Goal: Task Accomplishment & Management: Complete application form

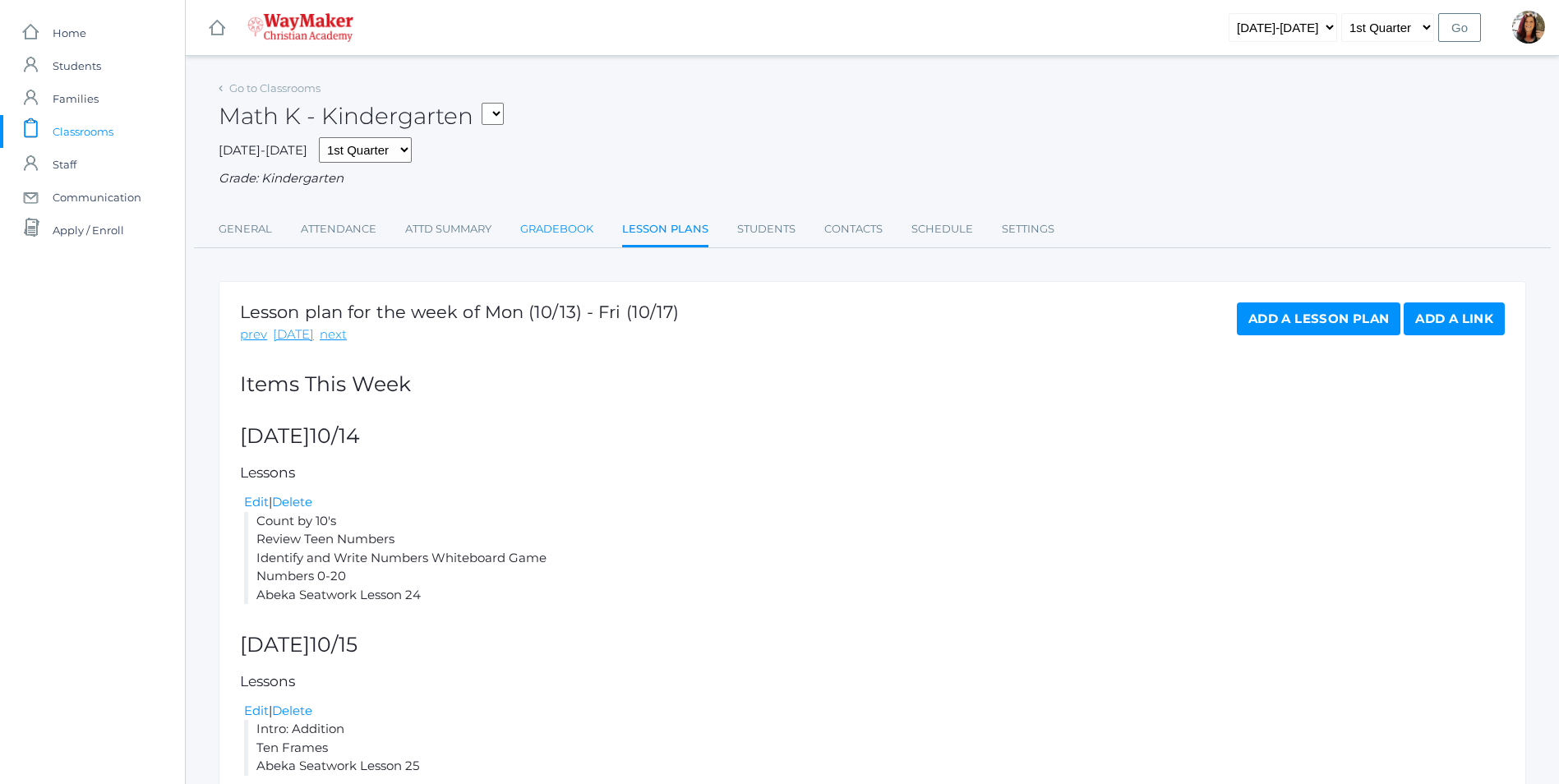
click at [558, 229] on link "Gradebook" at bounding box center [557, 230] width 73 height 33
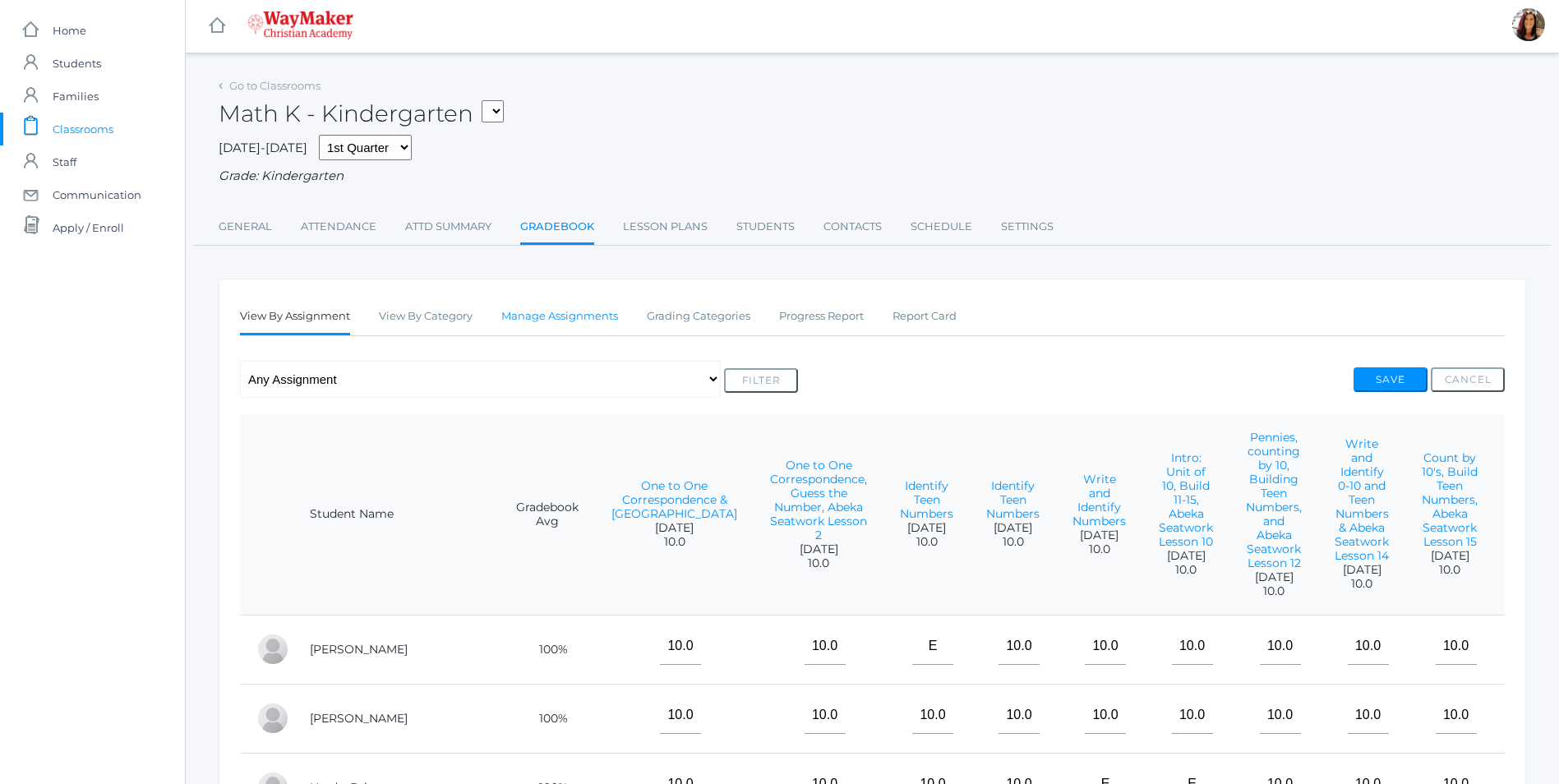
scroll to position [1, 0]
click at [527, 324] on link "Manage Assignments" at bounding box center [559, 318] width 116 height 33
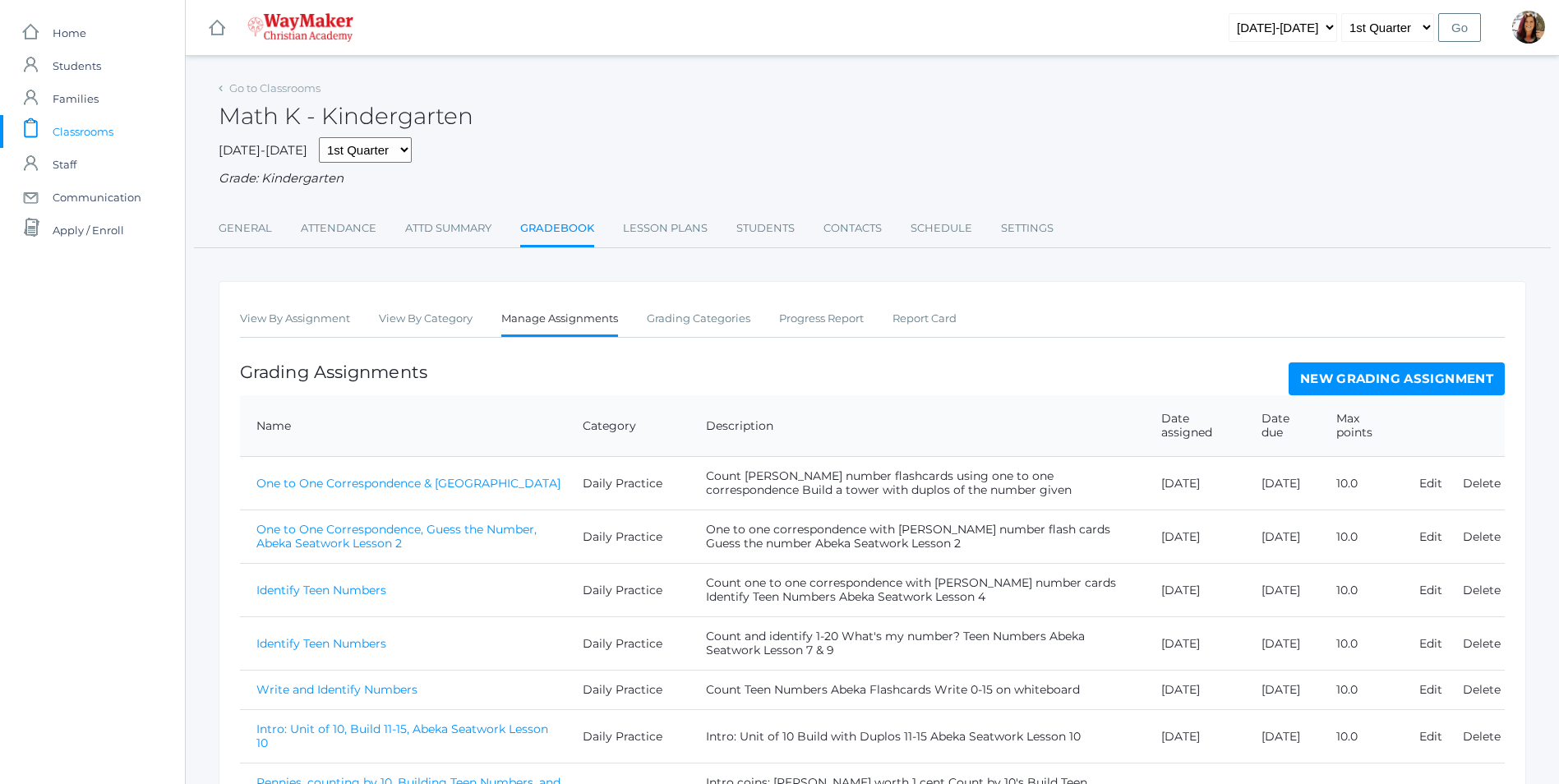
click at [1359, 379] on link "New Grading Assignment" at bounding box center [1396, 379] width 216 height 33
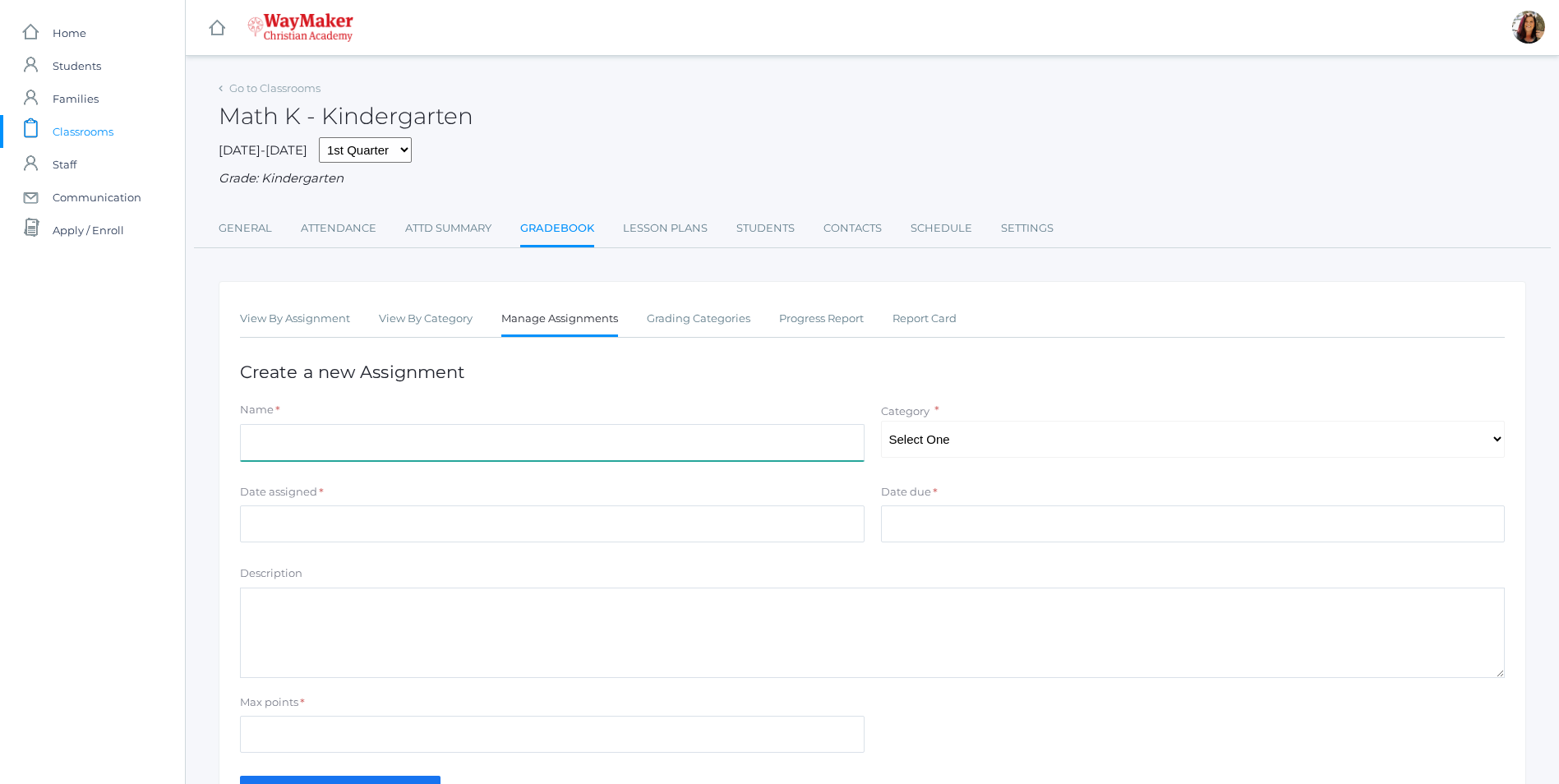
click at [294, 441] on input "Name" at bounding box center [553, 442] width 624 height 37
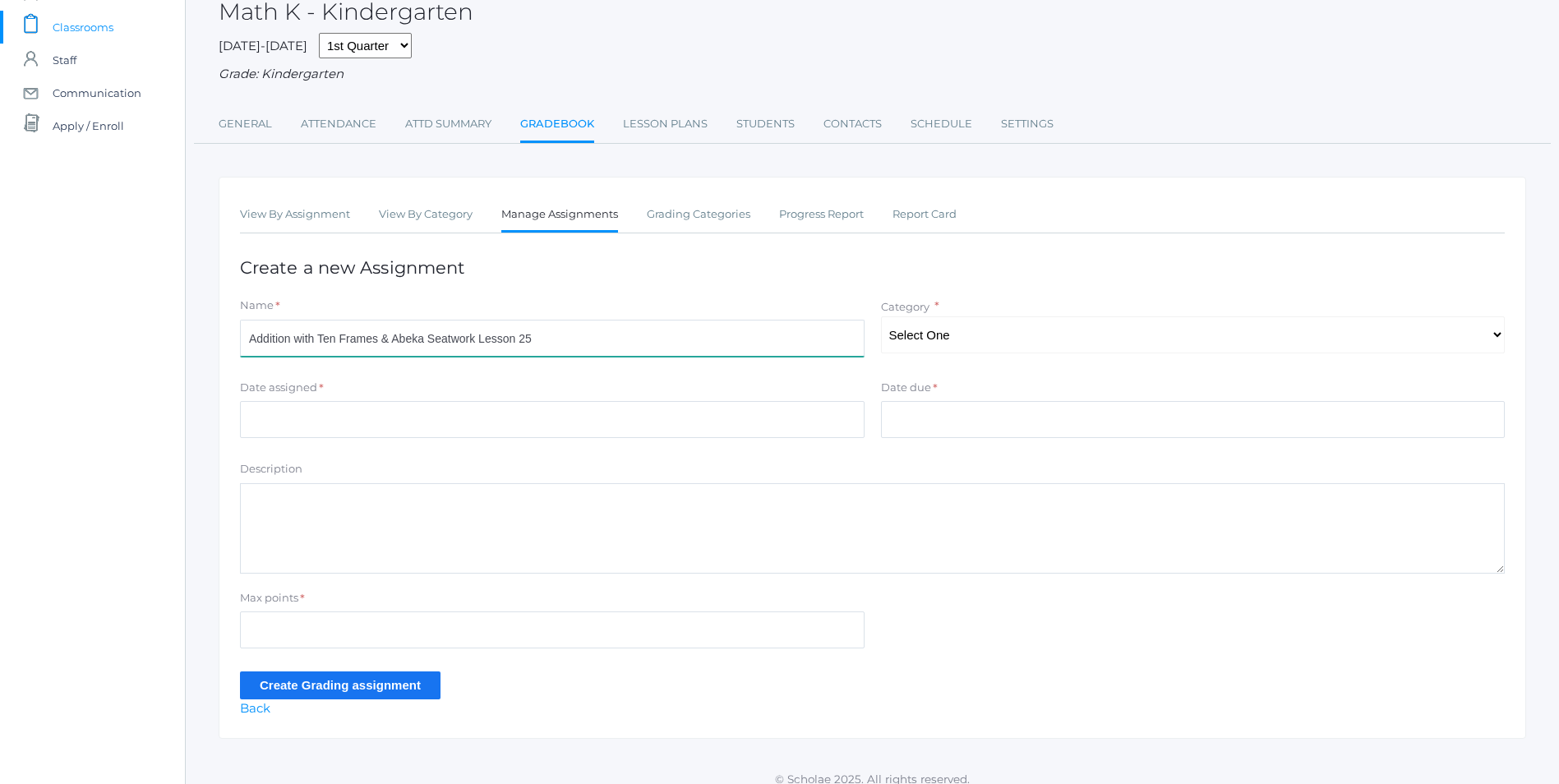
scroll to position [121, 0]
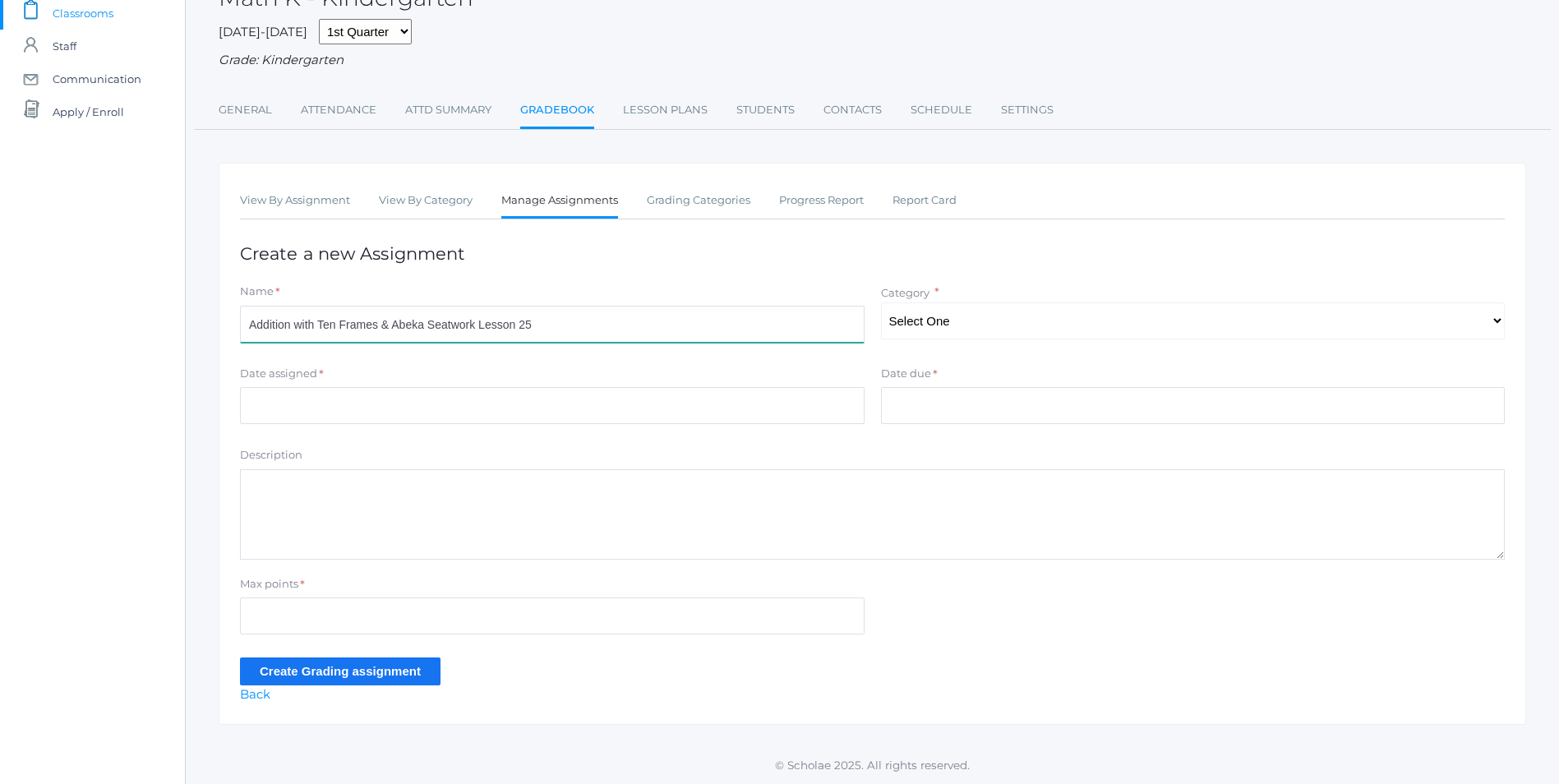
type input "Addition with Ten Frames & Abeka Seatwork Lesson 25"
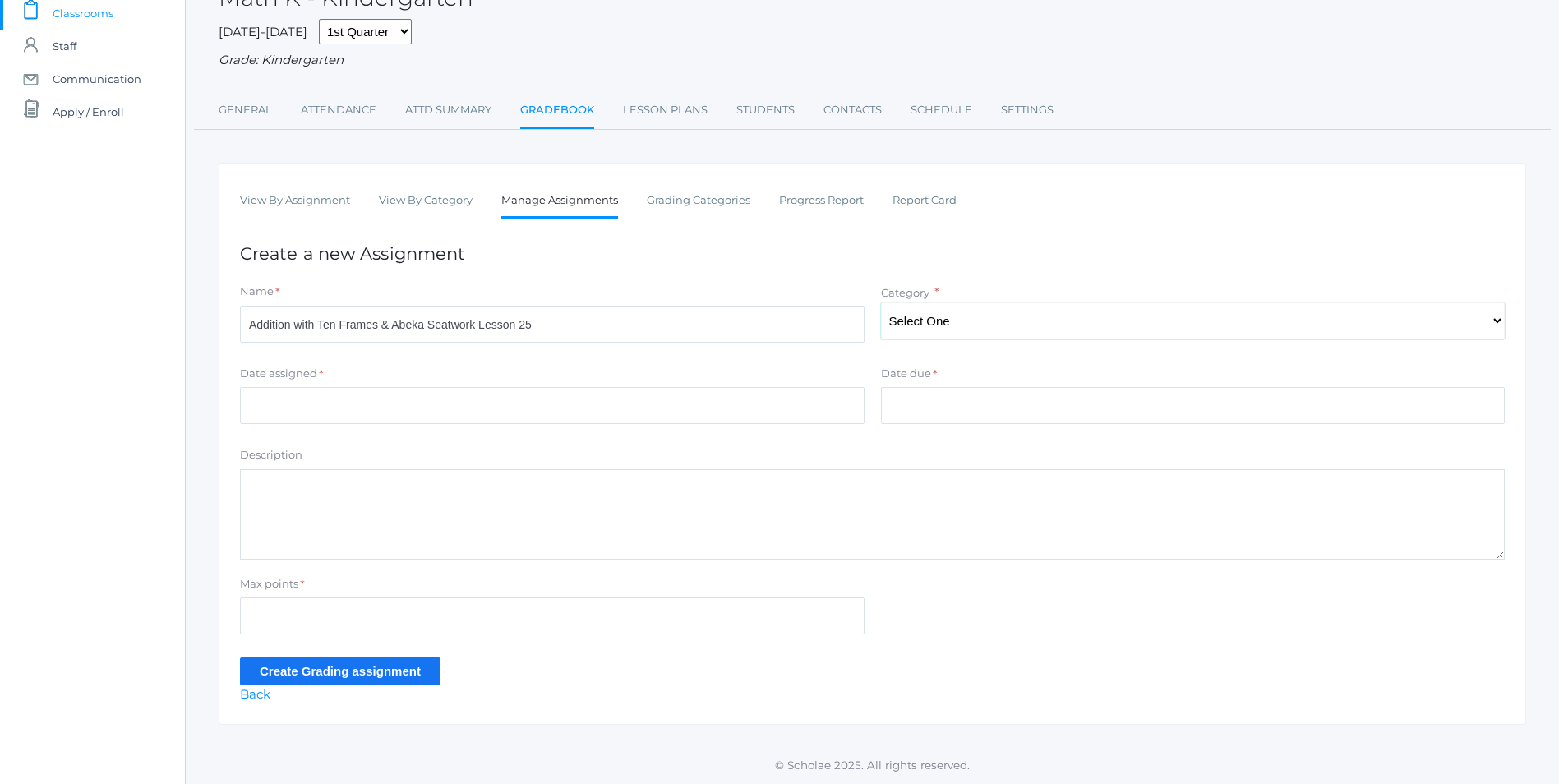
click at [958, 322] on select "Select One Daily Practice Summative Evaluation" at bounding box center [1193, 321] width 624 height 37
select select "1106"
click at [881, 302] on select "Select One Daily Practice Summative Evaluation" at bounding box center [1193, 321] width 624 height 37
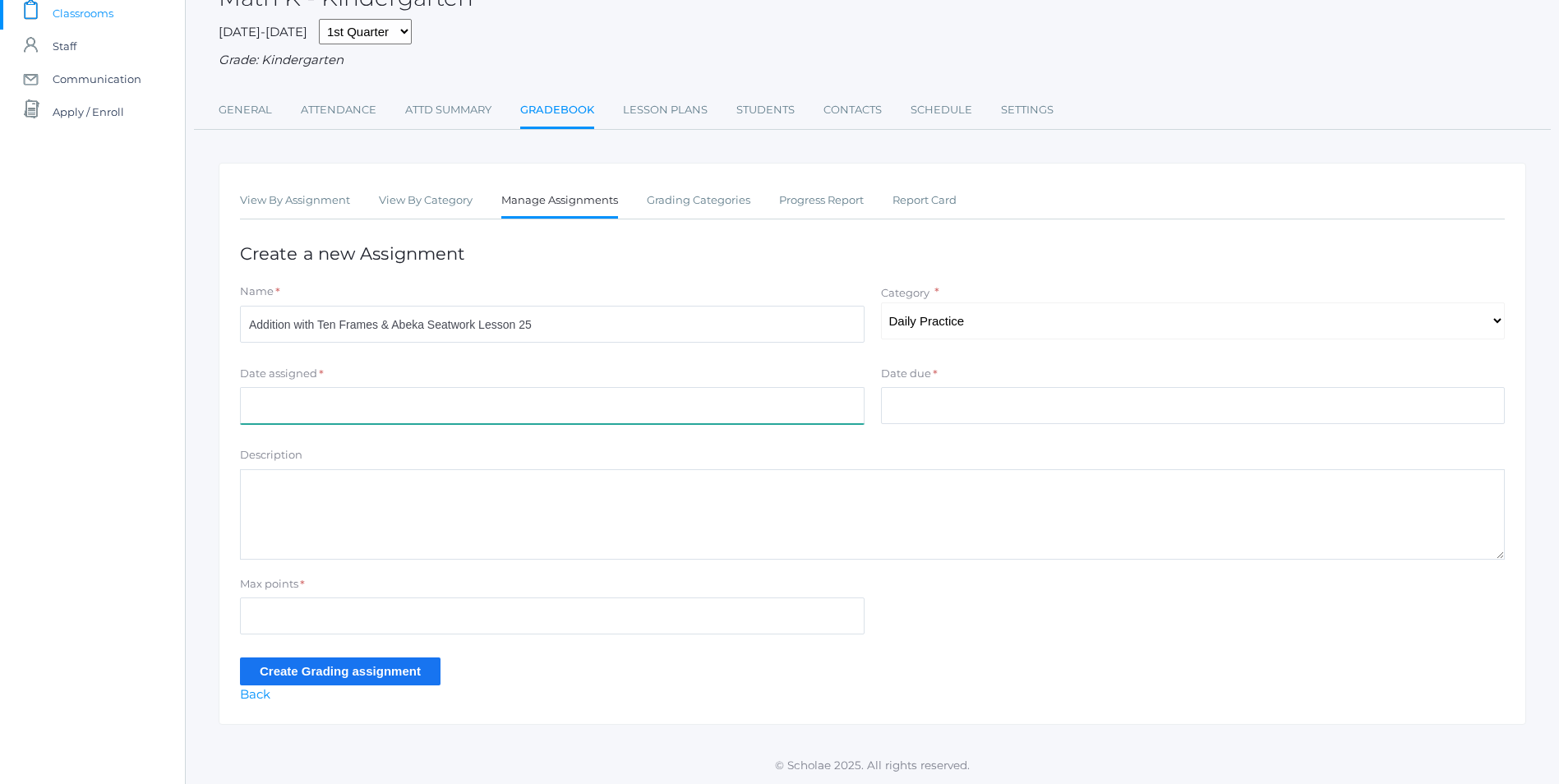
click at [334, 407] on input "Date assigned" at bounding box center [553, 405] width 624 height 37
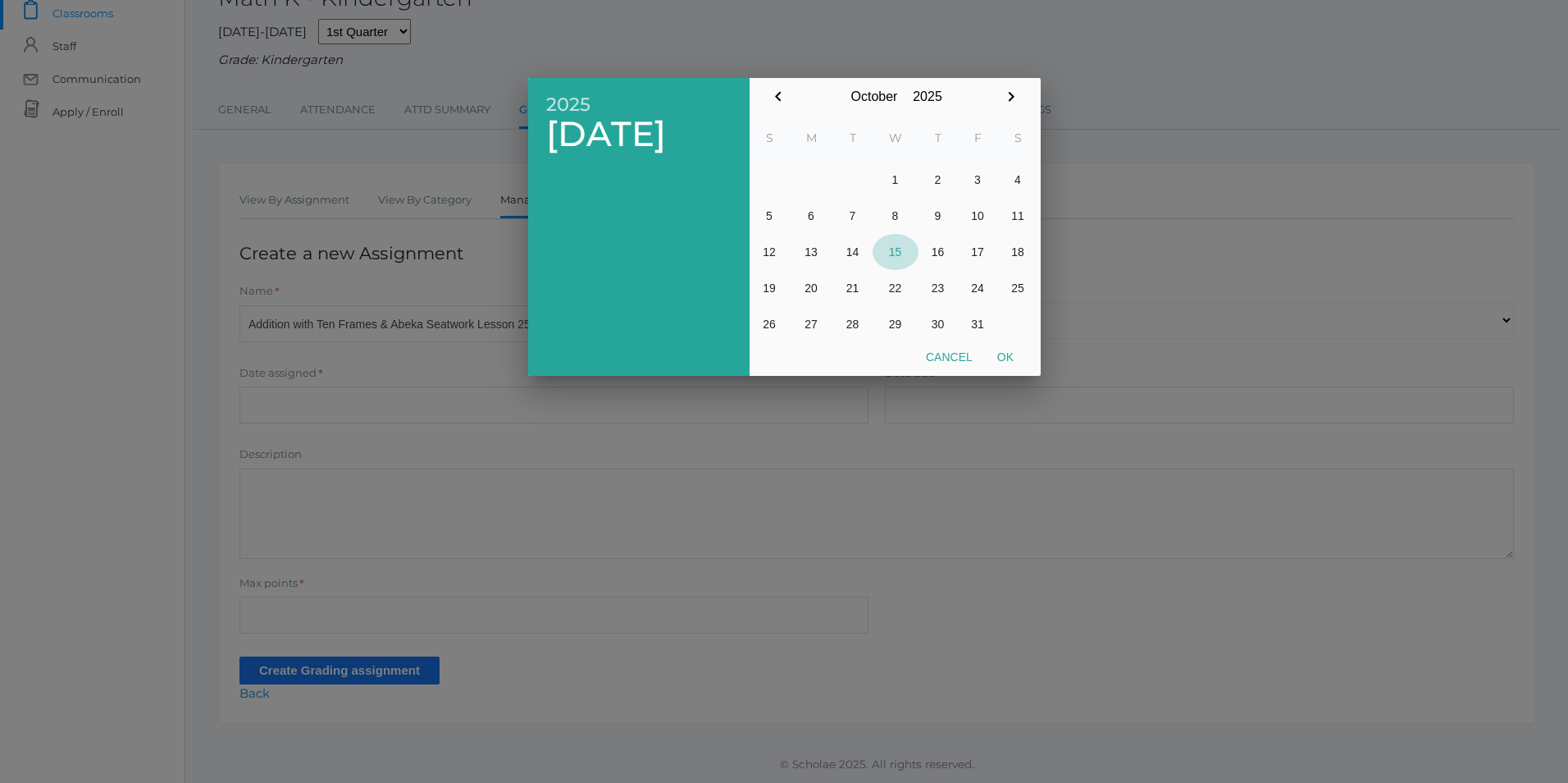
click at [899, 251] on button "15" at bounding box center [895, 252] width 45 height 36
click at [1008, 357] on button "Ok" at bounding box center [1005, 357] width 41 height 30
type input "[DATE]"
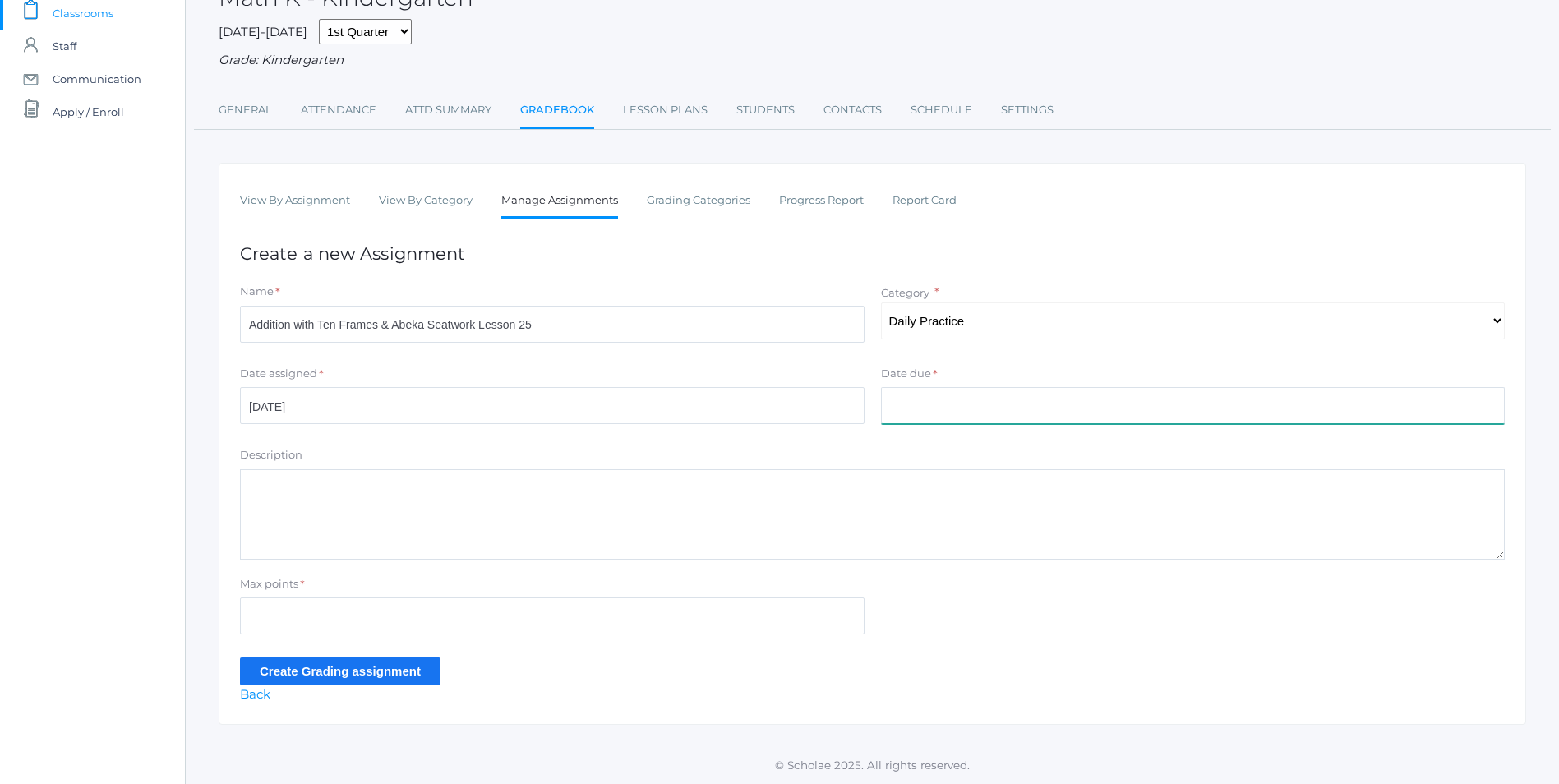
click at [973, 410] on input "Date due" at bounding box center [1193, 405] width 624 height 37
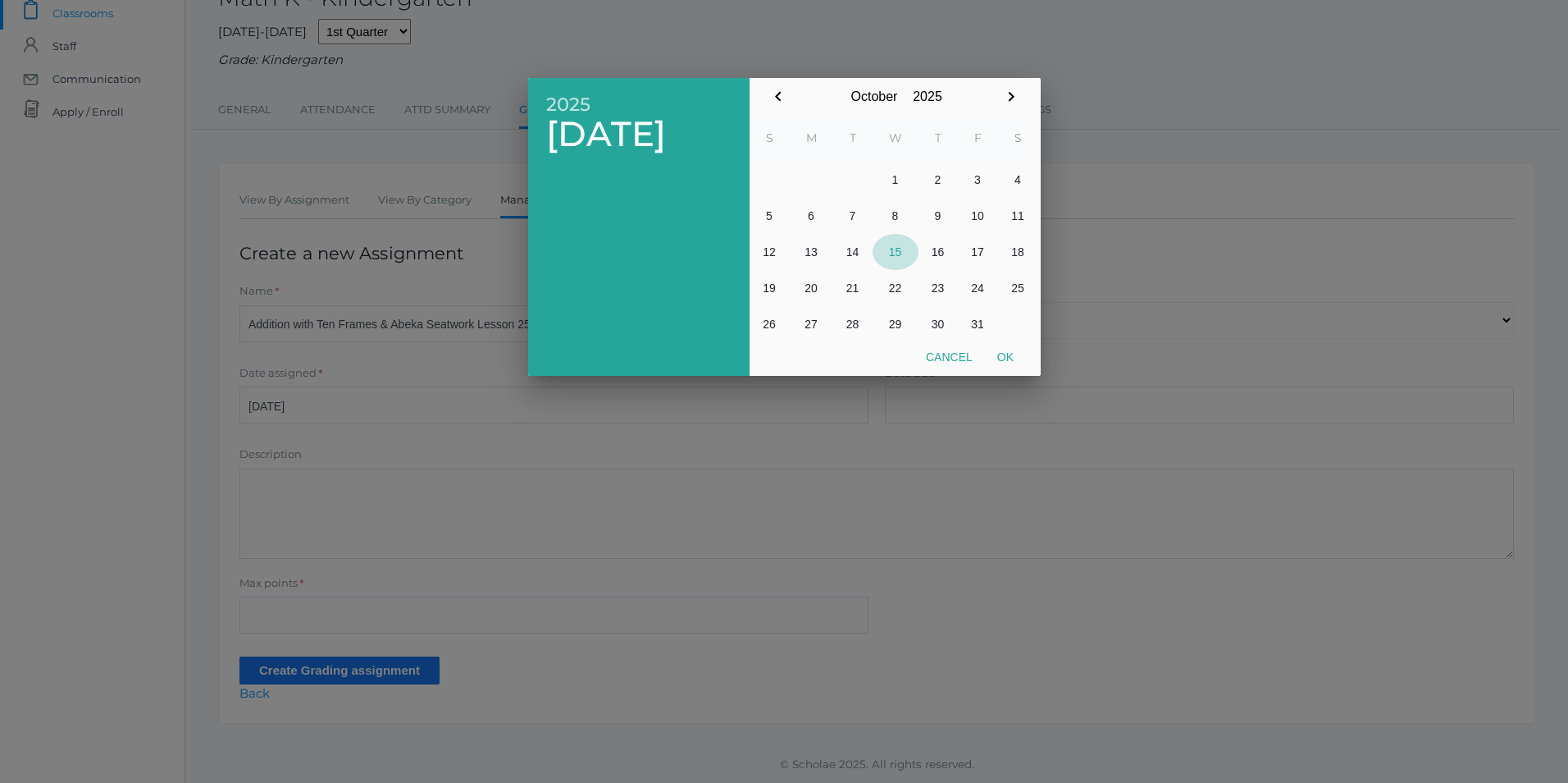
click at [896, 254] on button "15" at bounding box center [895, 252] width 45 height 36
click at [1007, 358] on button "Ok" at bounding box center [1005, 357] width 41 height 30
type input "[DATE]"
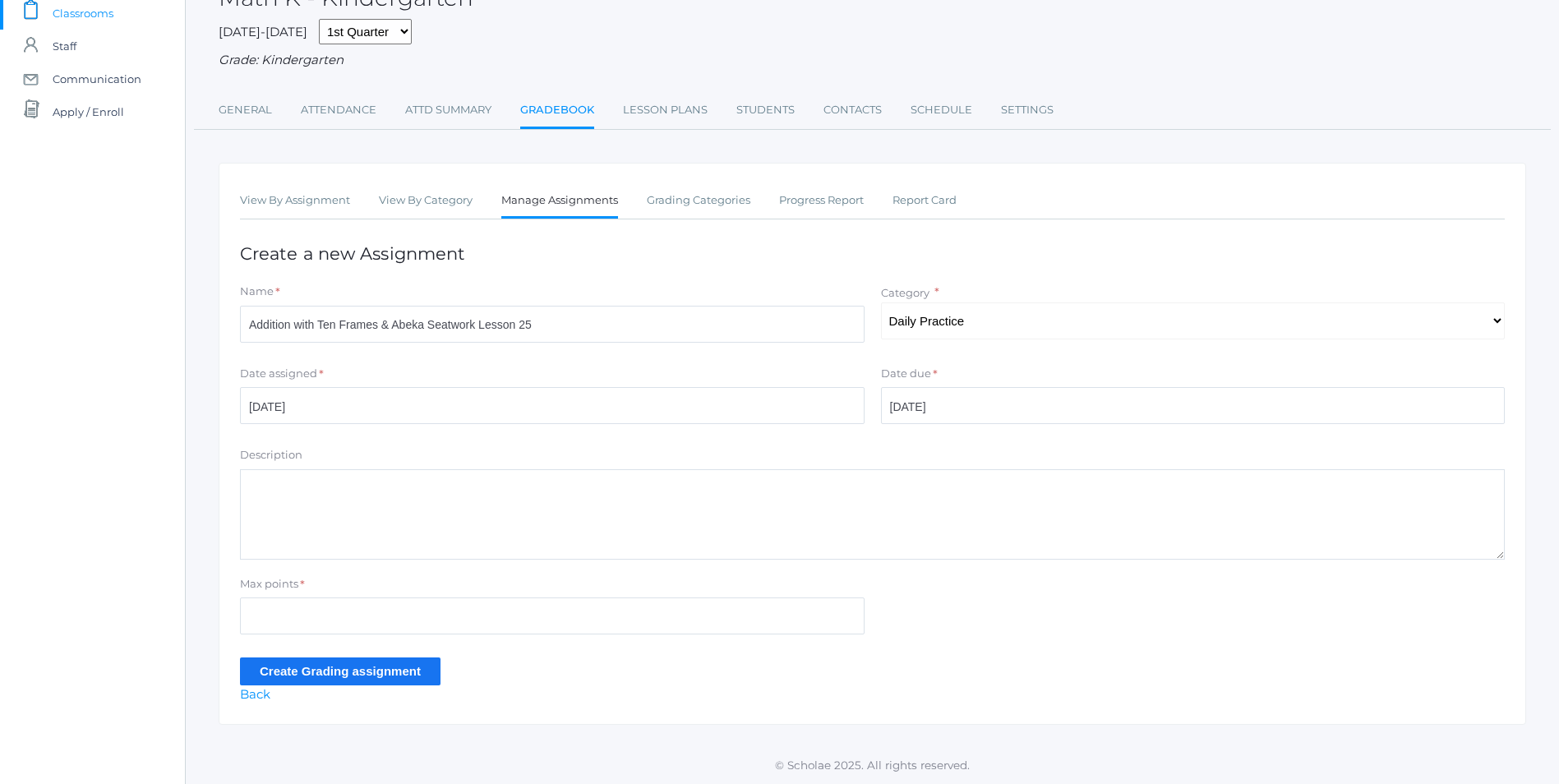
click at [328, 521] on textarea "Description" at bounding box center [873, 514] width 1265 height 90
type textarea "Addition Concept Review Addition with Magnetic Ten Frames Abeka Seatwork Lesson…"
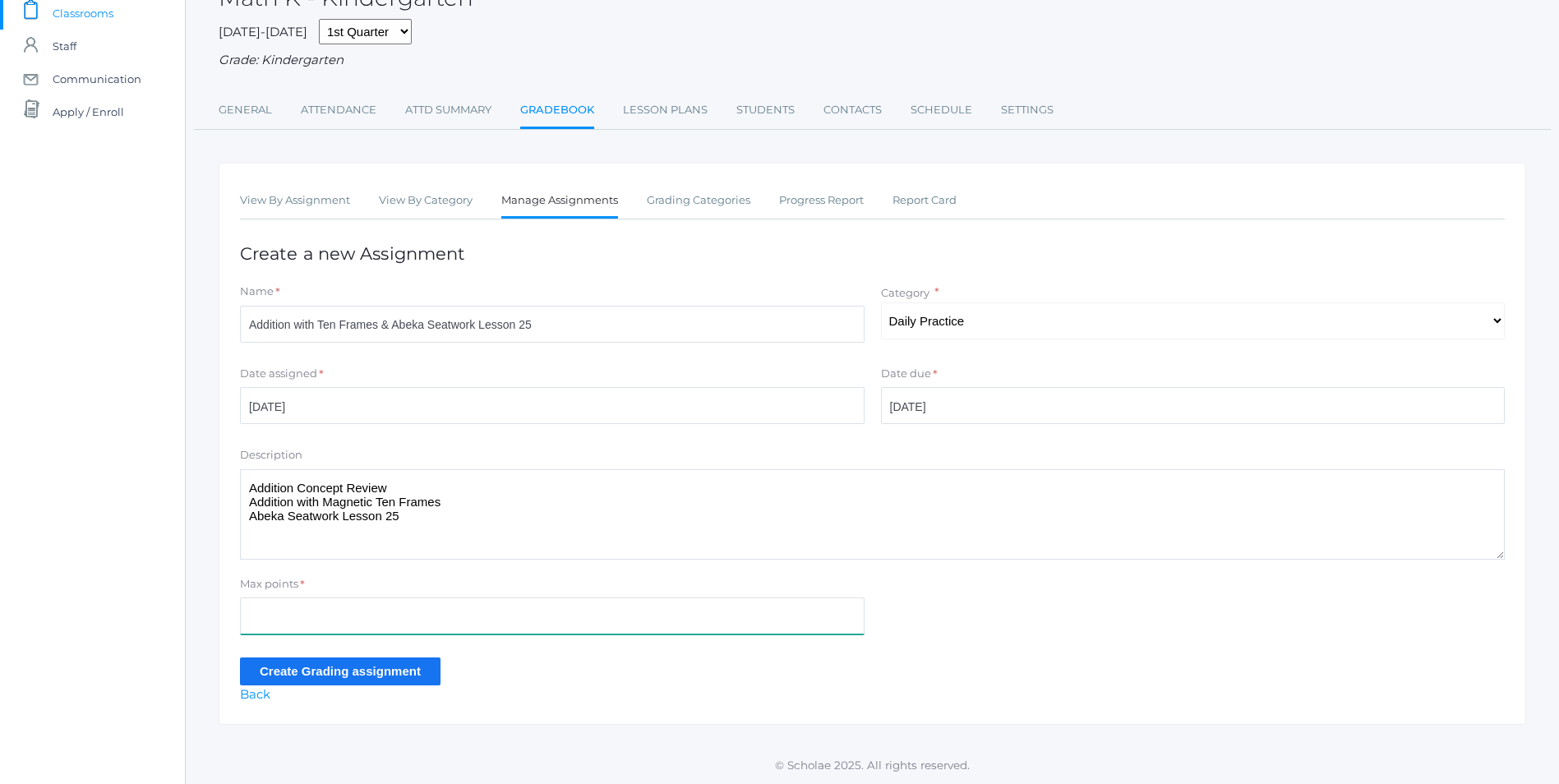
click at [302, 618] on input "Max points" at bounding box center [553, 615] width 624 height 37
type input "10"
click at [417, 674] on input "Create Grading assignment" at bounding box center [340, 671] width 201 height 27
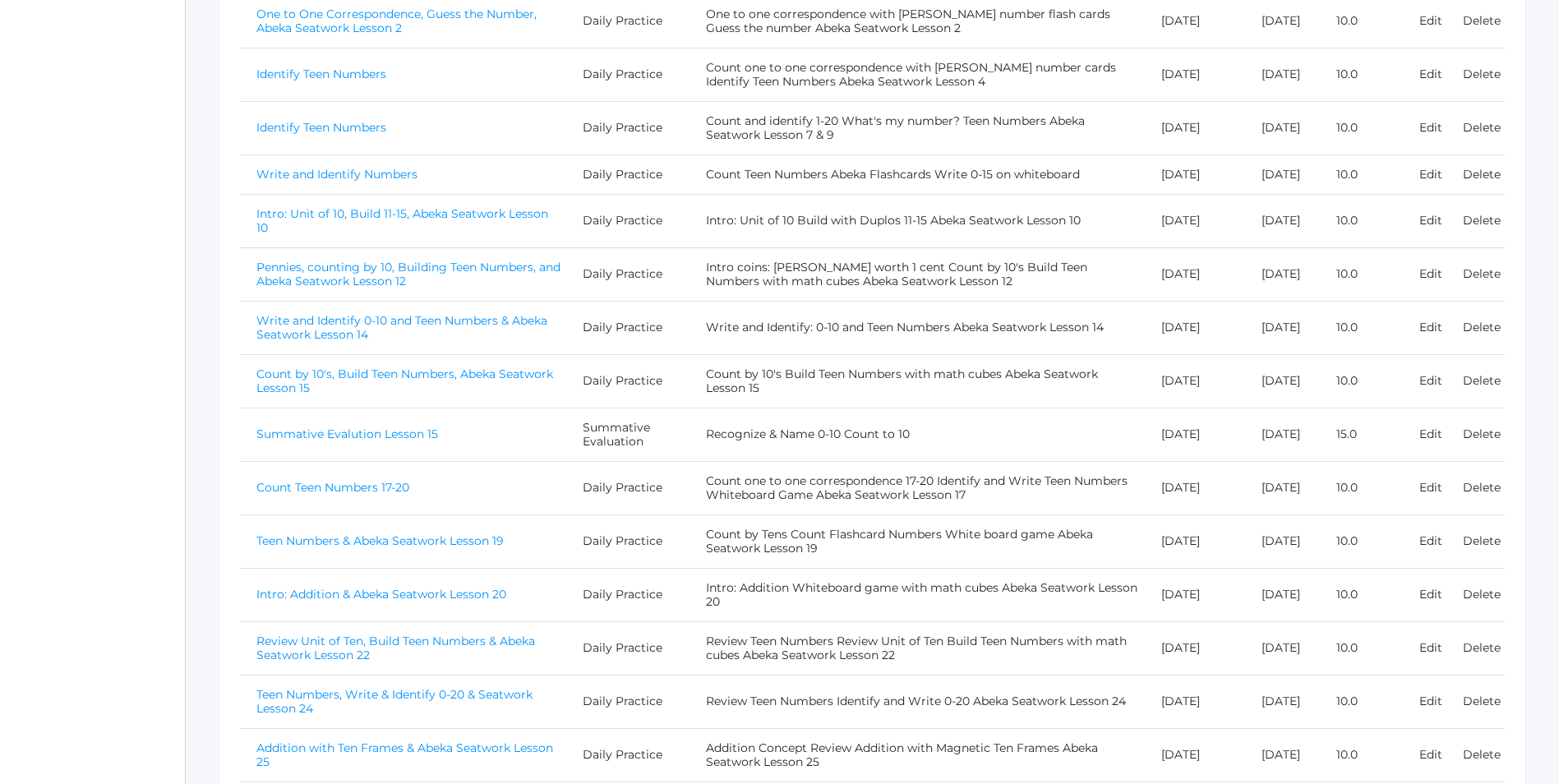
scroll to position [649, 0]
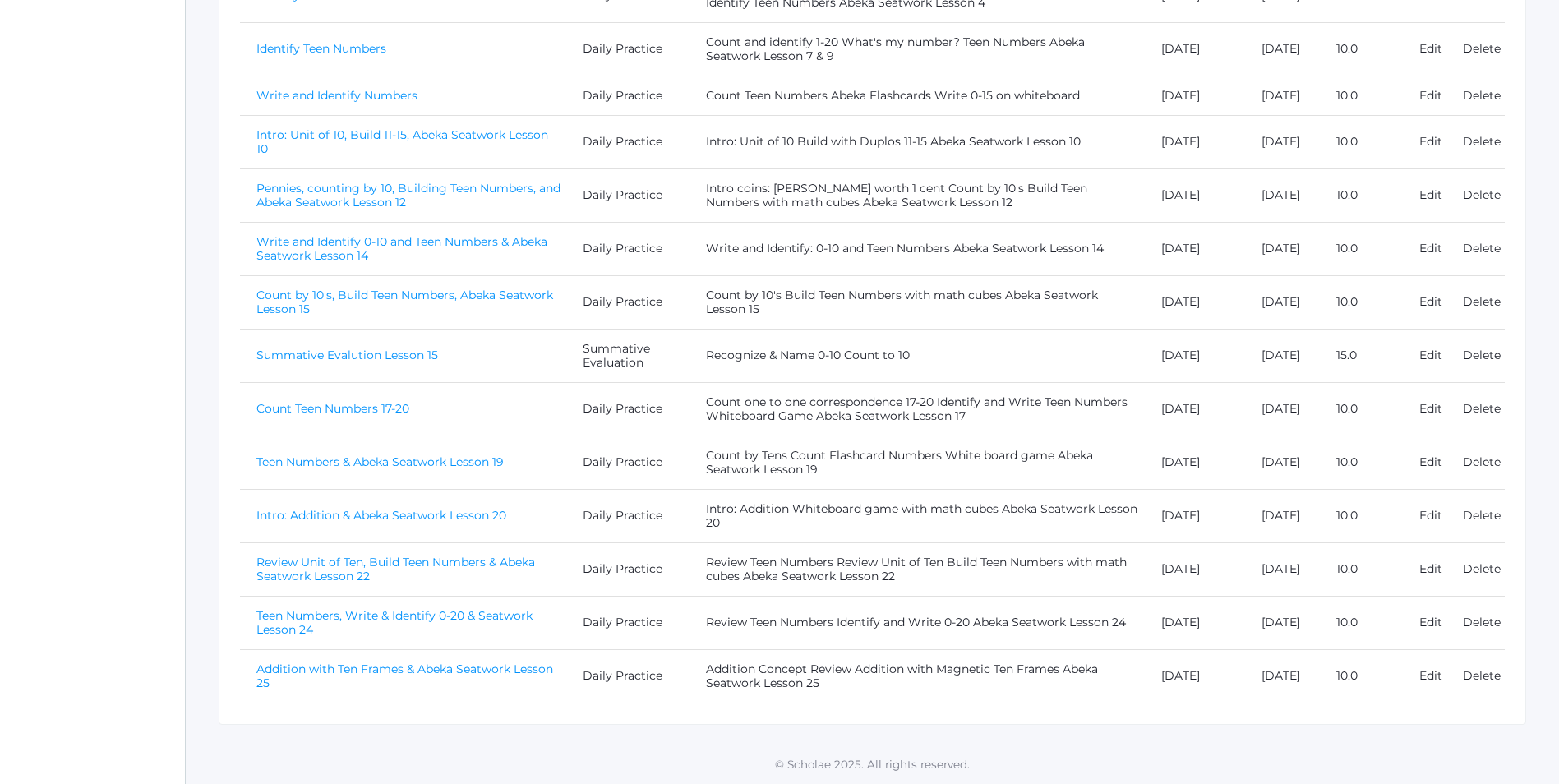
click at [536, 672] on link "Addition with Ten Frames & Abeka Seatwork Lesson 25" at bounding box center [404, 675] width 297 height 29
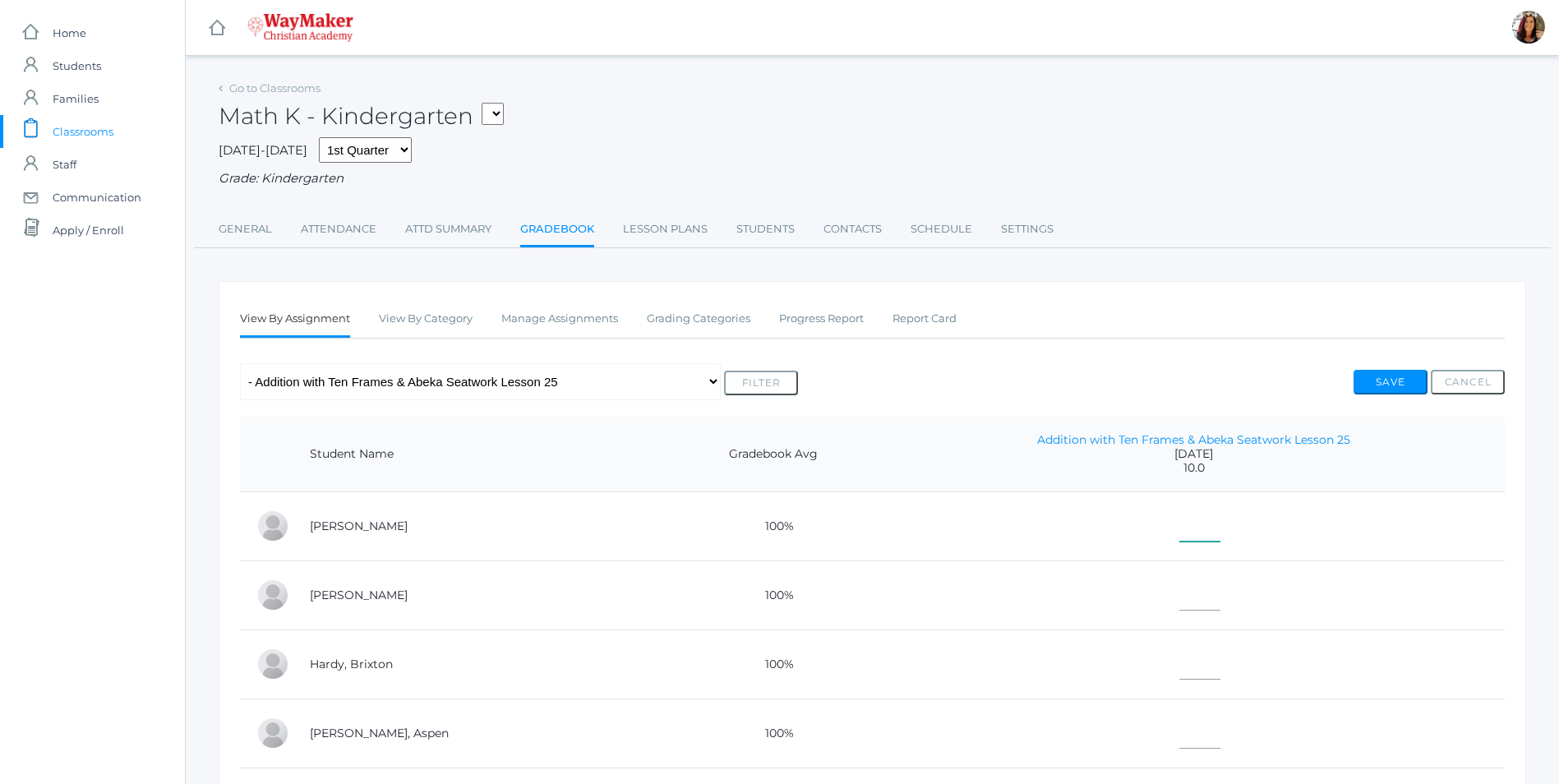
click at [1180, 527] on input"] "text" at bounding box center [1200, 523] width 41 height 37
type input"] "10"
click at [1180, 596] on input"] "text" at bounding box center [1200, 592] width 41 height 37
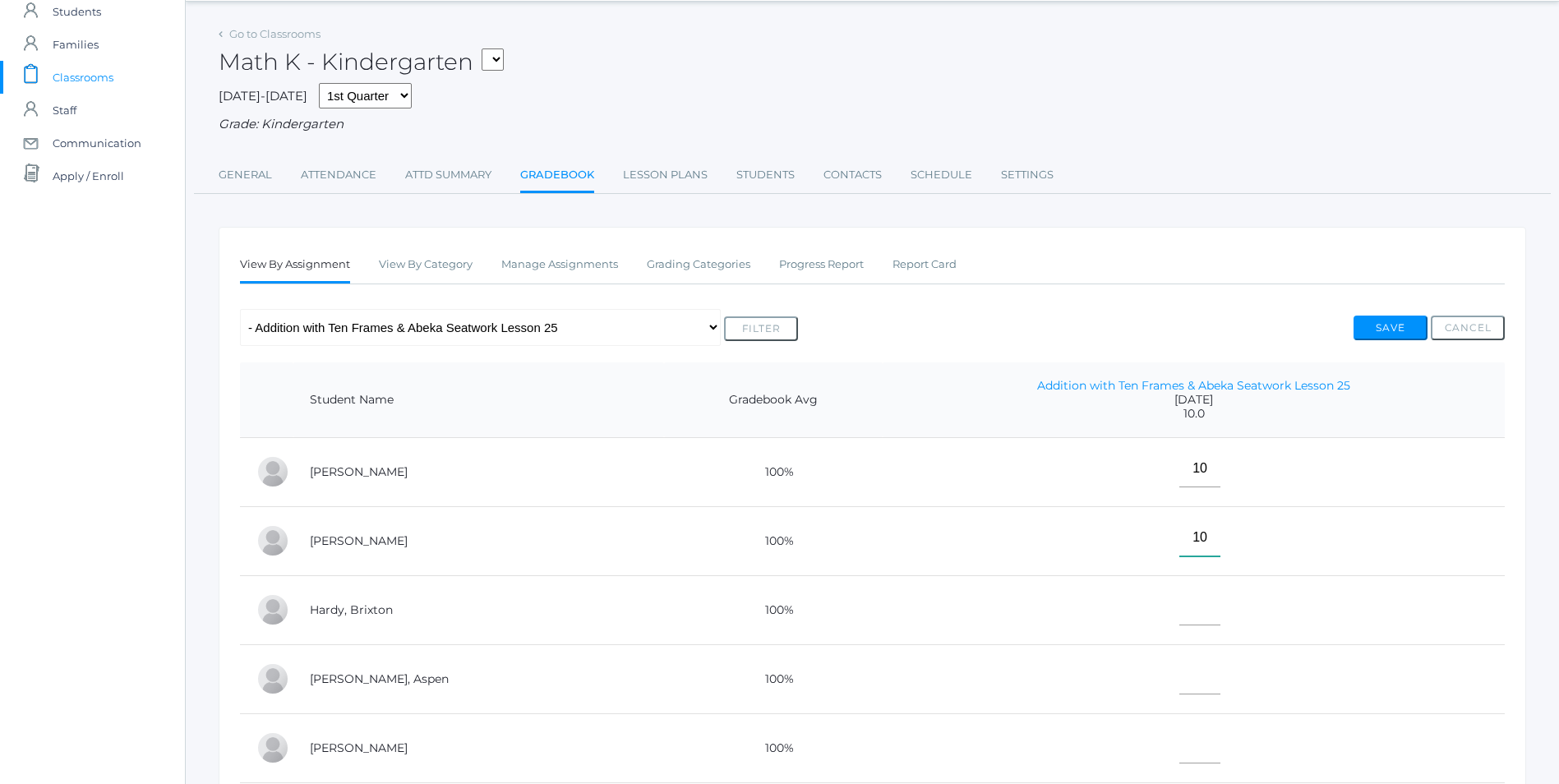
scroll to position [82, 0]
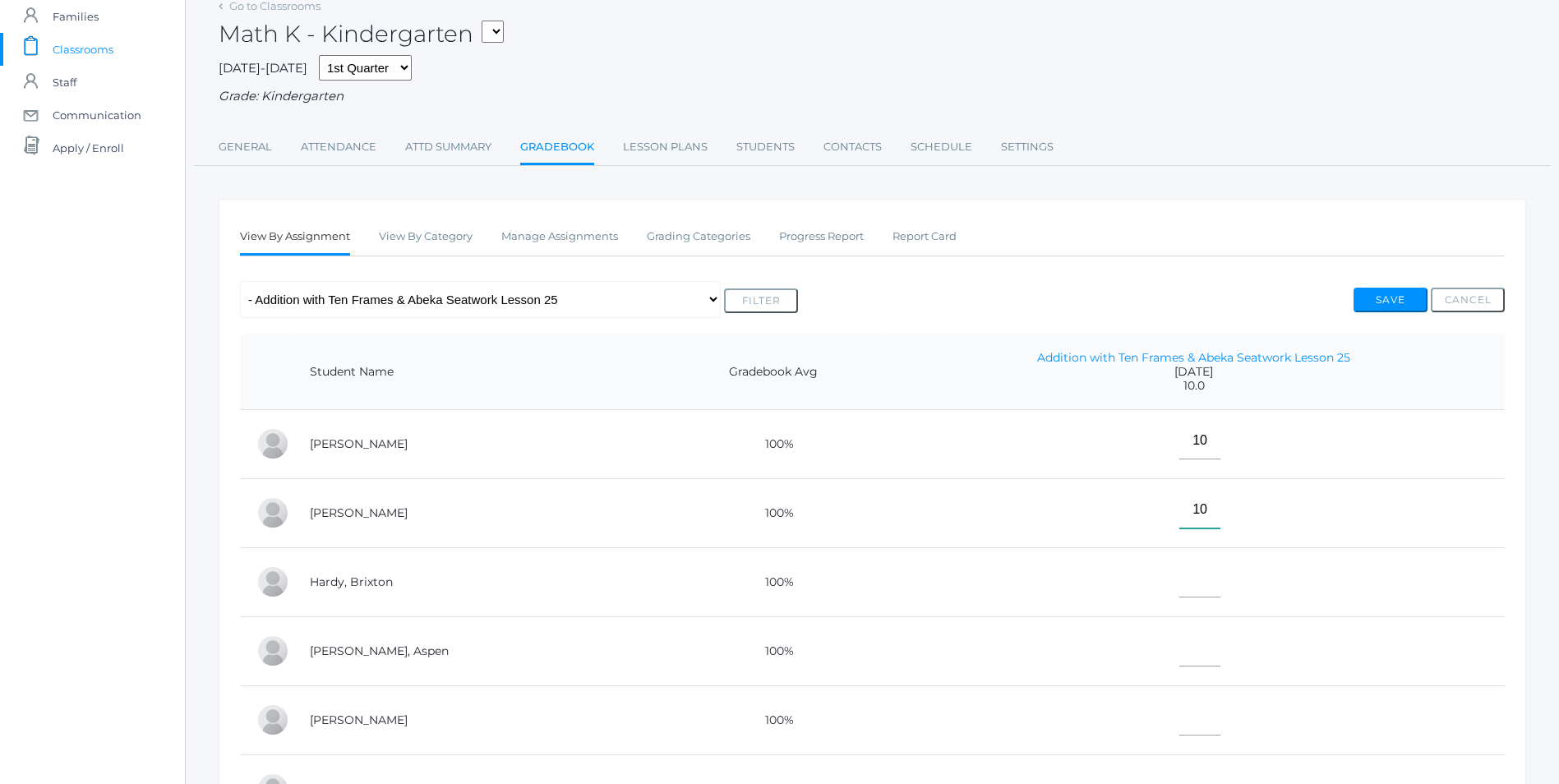
type input"] "10"
click at [1180, 575] on input"] "text" at bounding box center [1200, 579] width 41 height 37
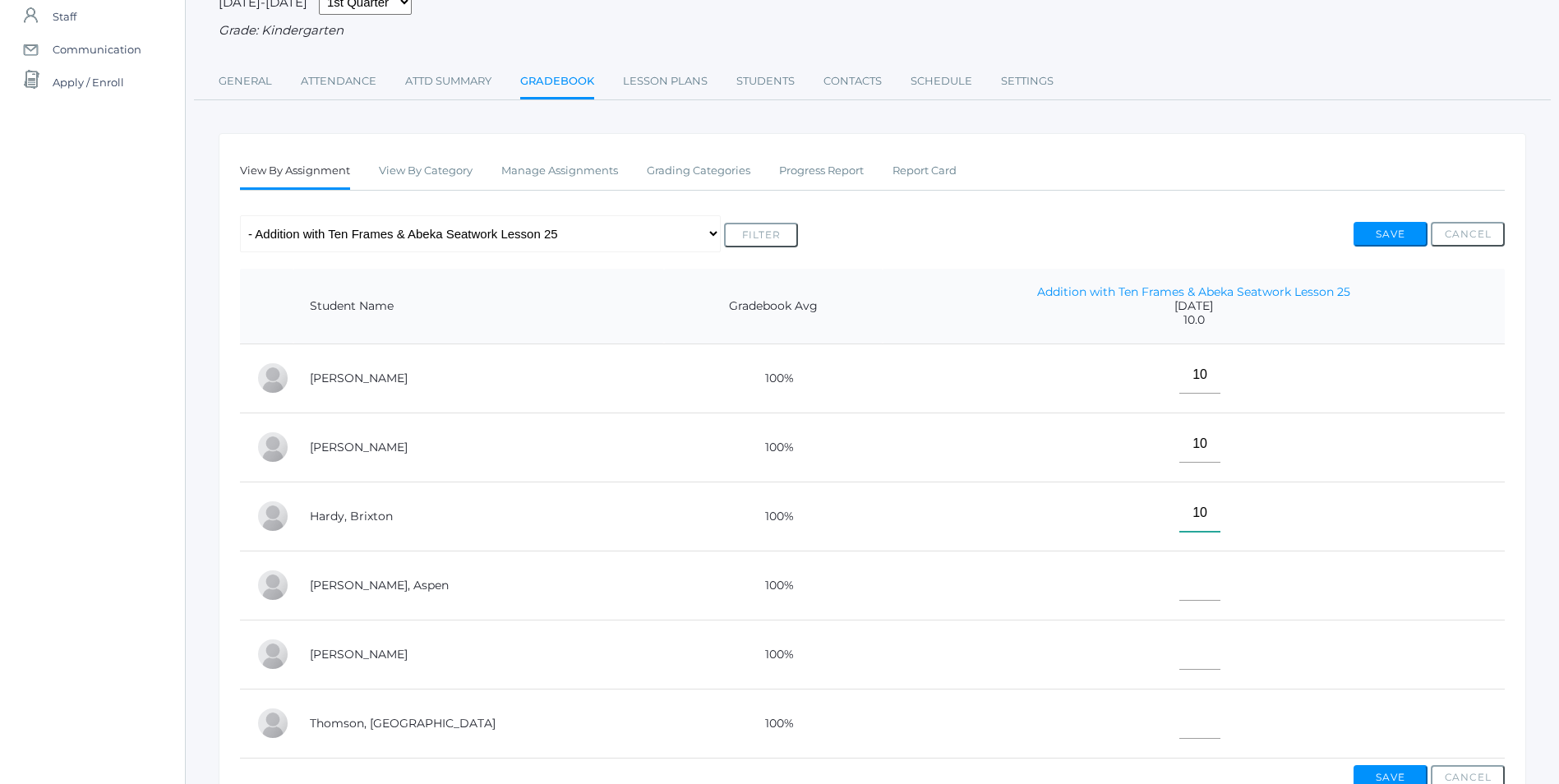
scroll to position [246, 0]
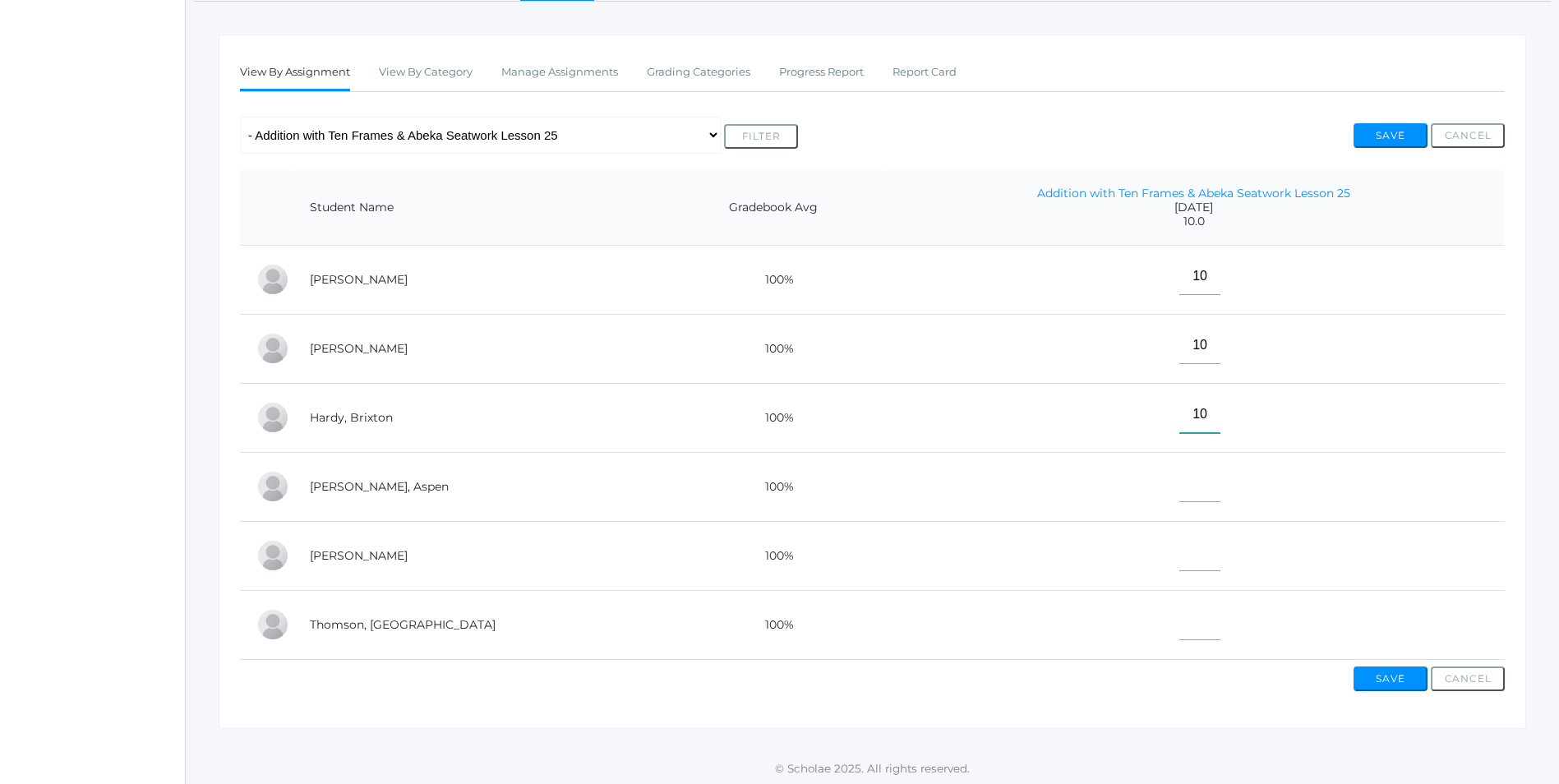
type input"] "10"
click at [1156, 505] on td at bounding box center [1193, 486] width 622 height 69
click at [1180, 493] on input"] "text" at bounding box center [1200, 484] width 41 height 37
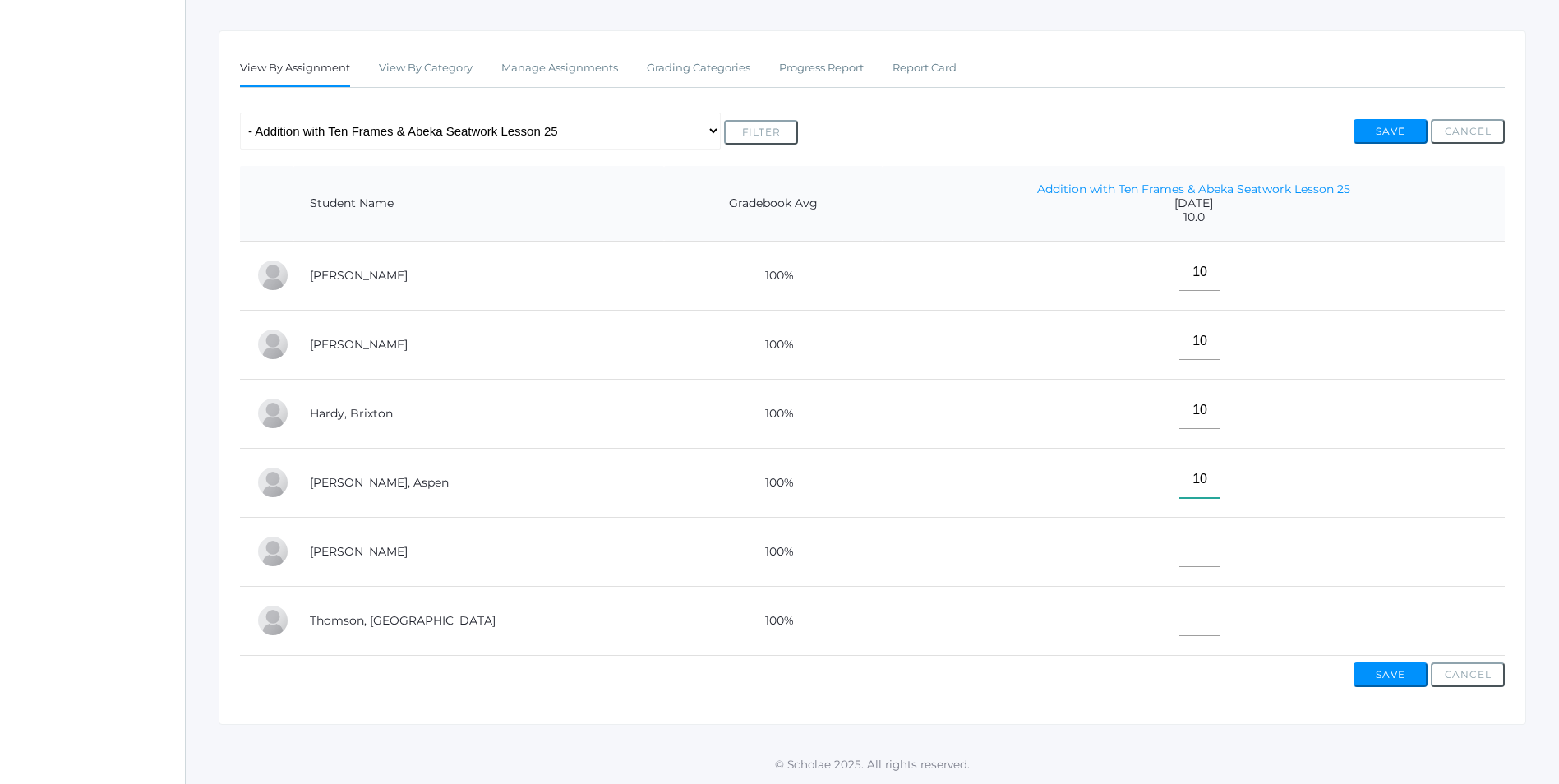
scroll to position [266, 0]
type input"] "10"
click at [1180, 544] on input"] "text" at bounding box center [1200, 549] width 41 height 37
type input"] "E"
click at [1129, 614] on td at bounding box center [1193, 619] width 622 height 69
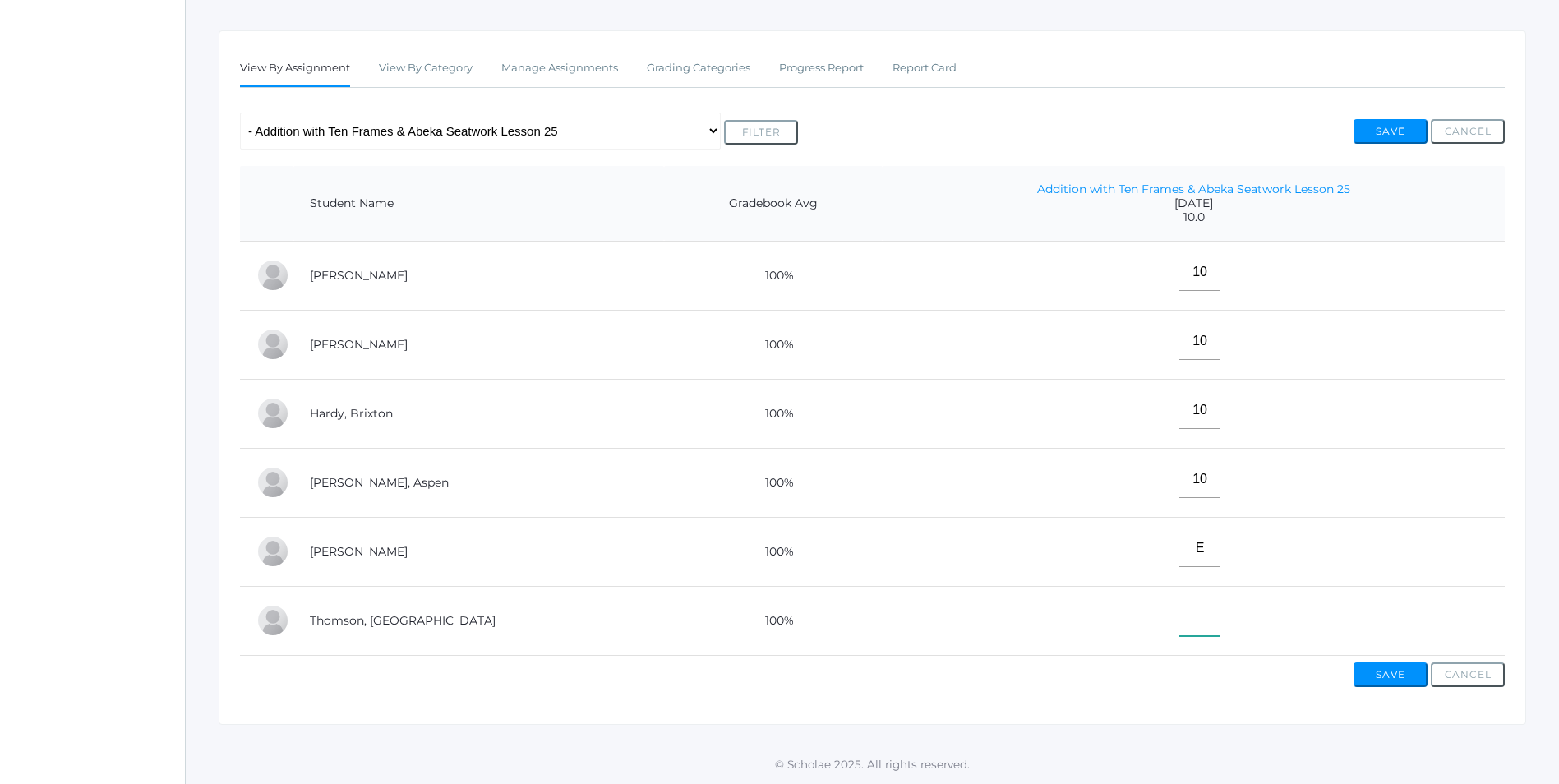
click at [1180, 610] on input"] "text" at bounding box center [1200, 617] width 41 height 37
type input"] "E"
click at [1383, 674] on button "Save" at bounding box center [1390, 674] width 74 height 24
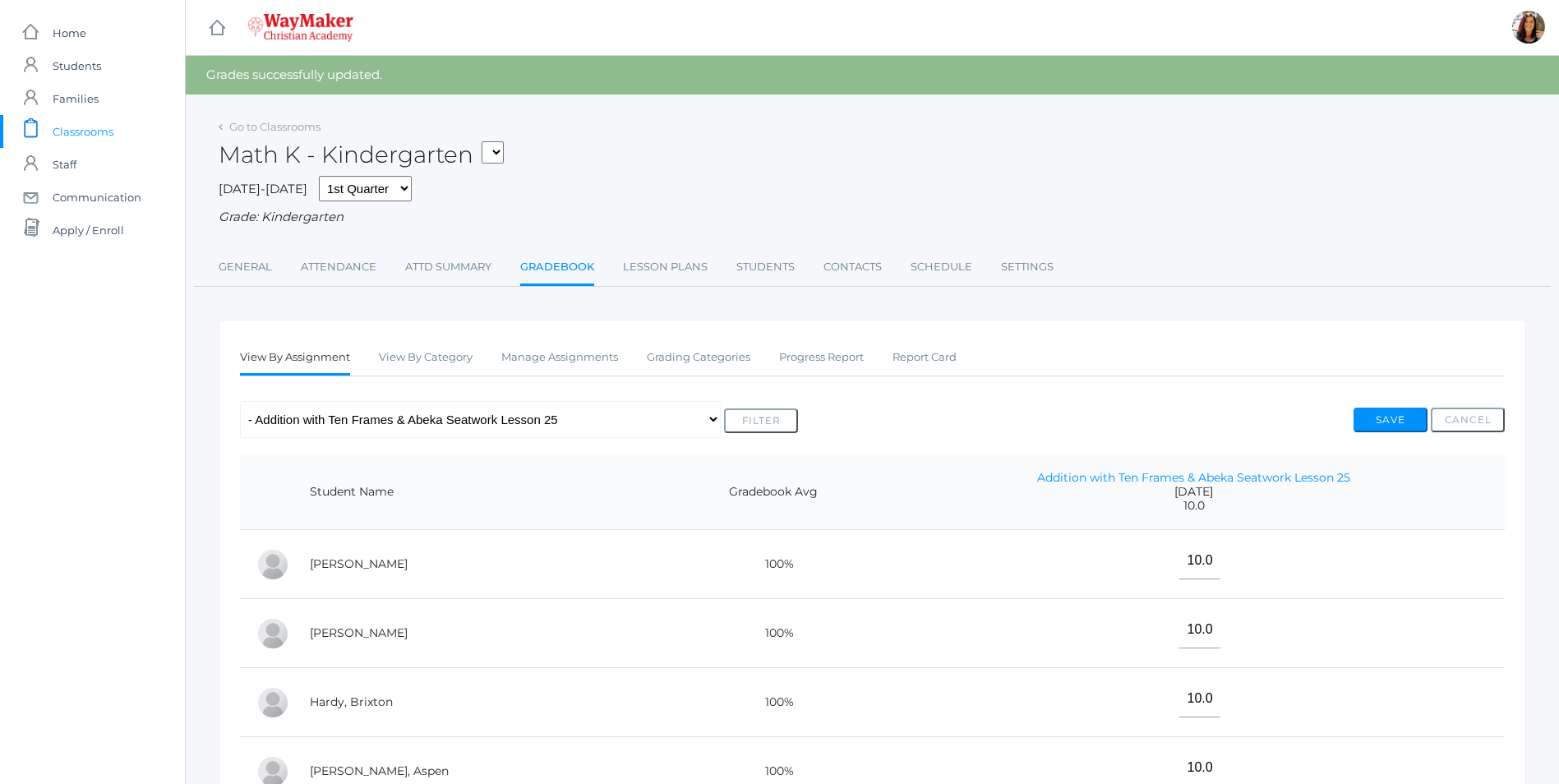
click at [504, 150] on select "KINDER - Phonics K Kindergarten KINDER - Literacy K Kindergarten KINDER - Bible…" at bounding box center [493, 152] width 22 height 22
select select "2558"
click at [488, 141] on select "KINDER - Phonics K Kindergarten KINDER - Literacy K Kindergarten KINDER - Bible…" at bounding box center [493, 152] width 22 height 22
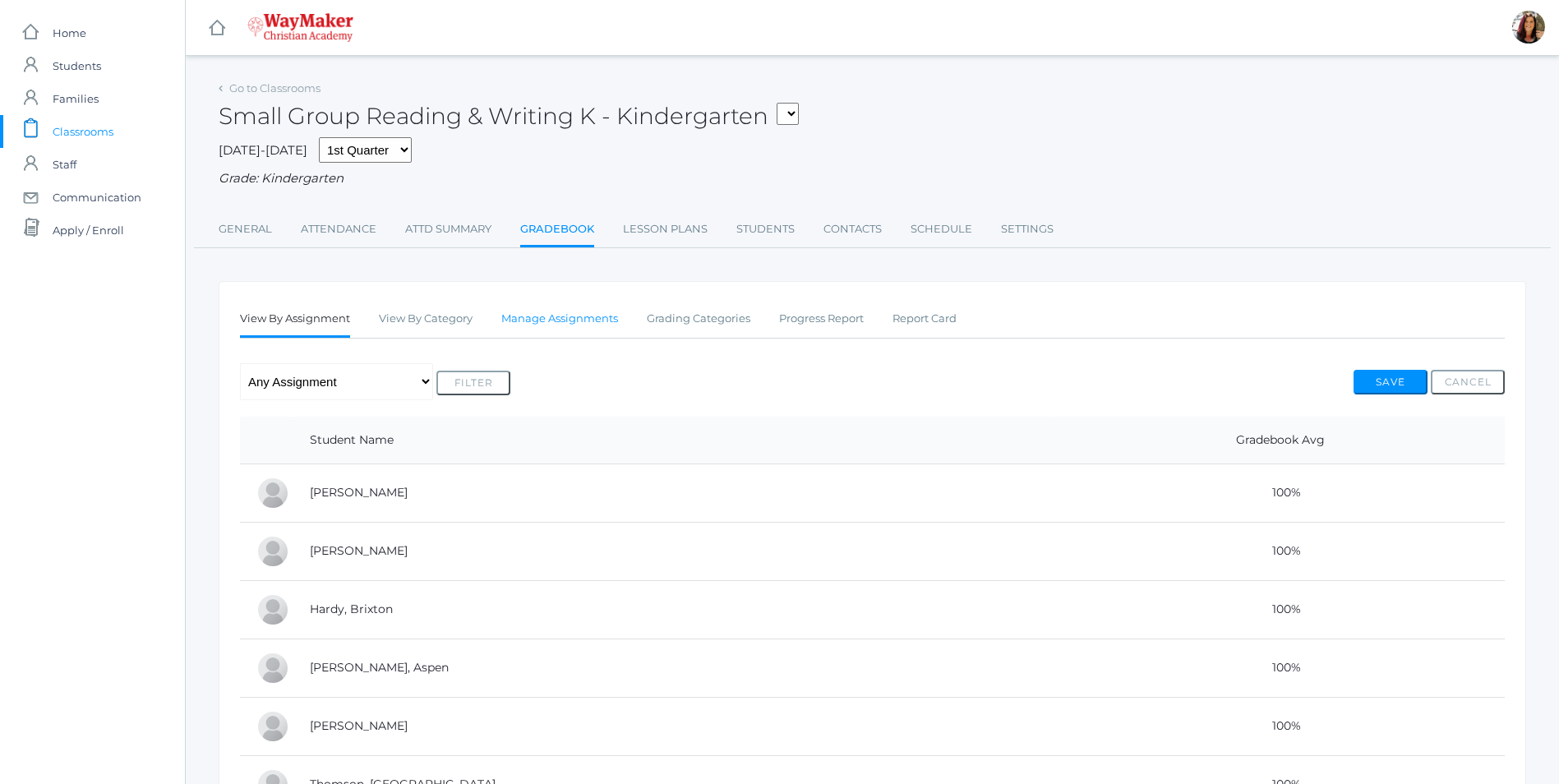
click at [543, 313] on link "Manage Assignments" at bounding box center [559, 319] width 116 height 33
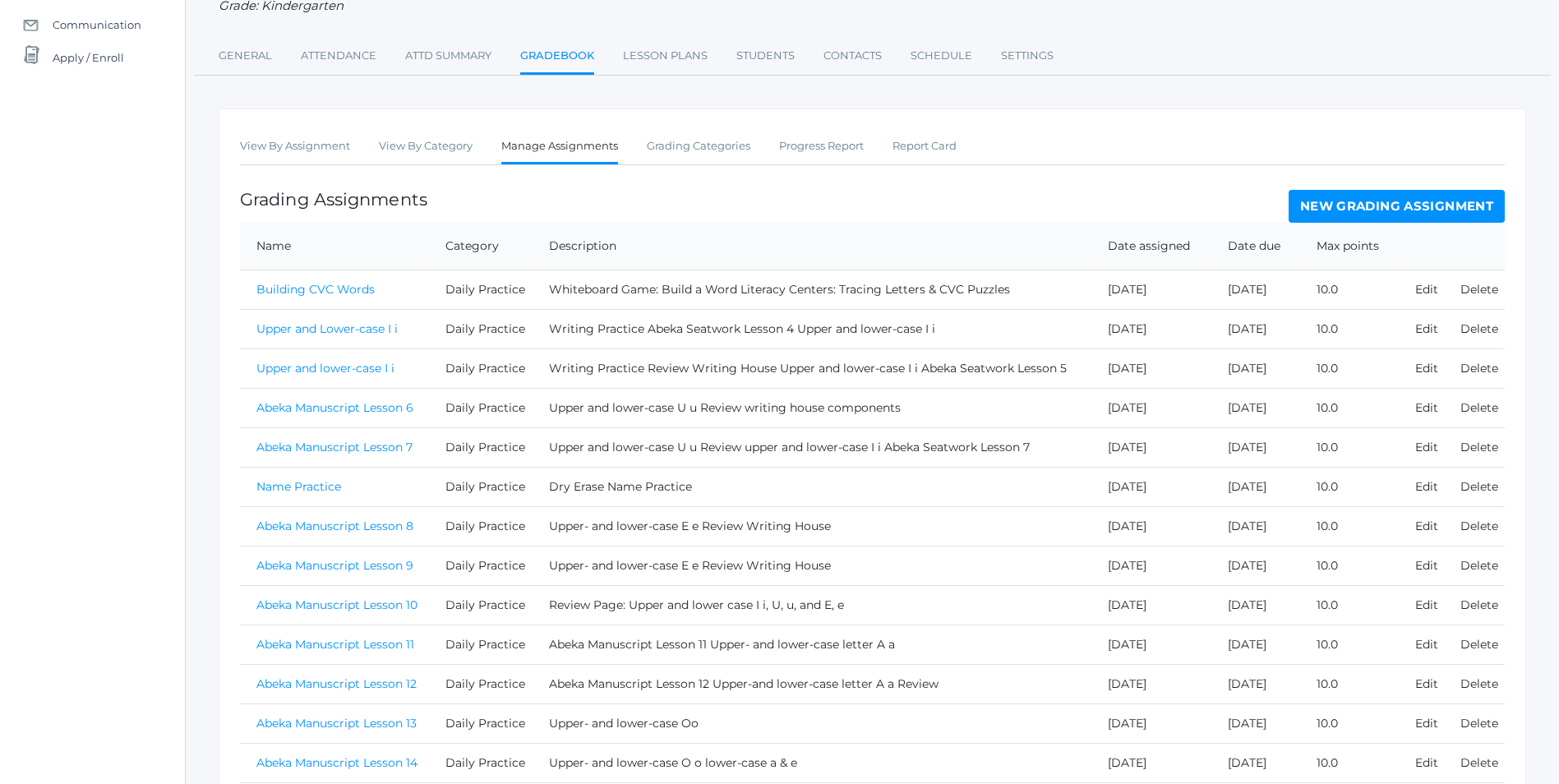
scroll to position [82, 0]
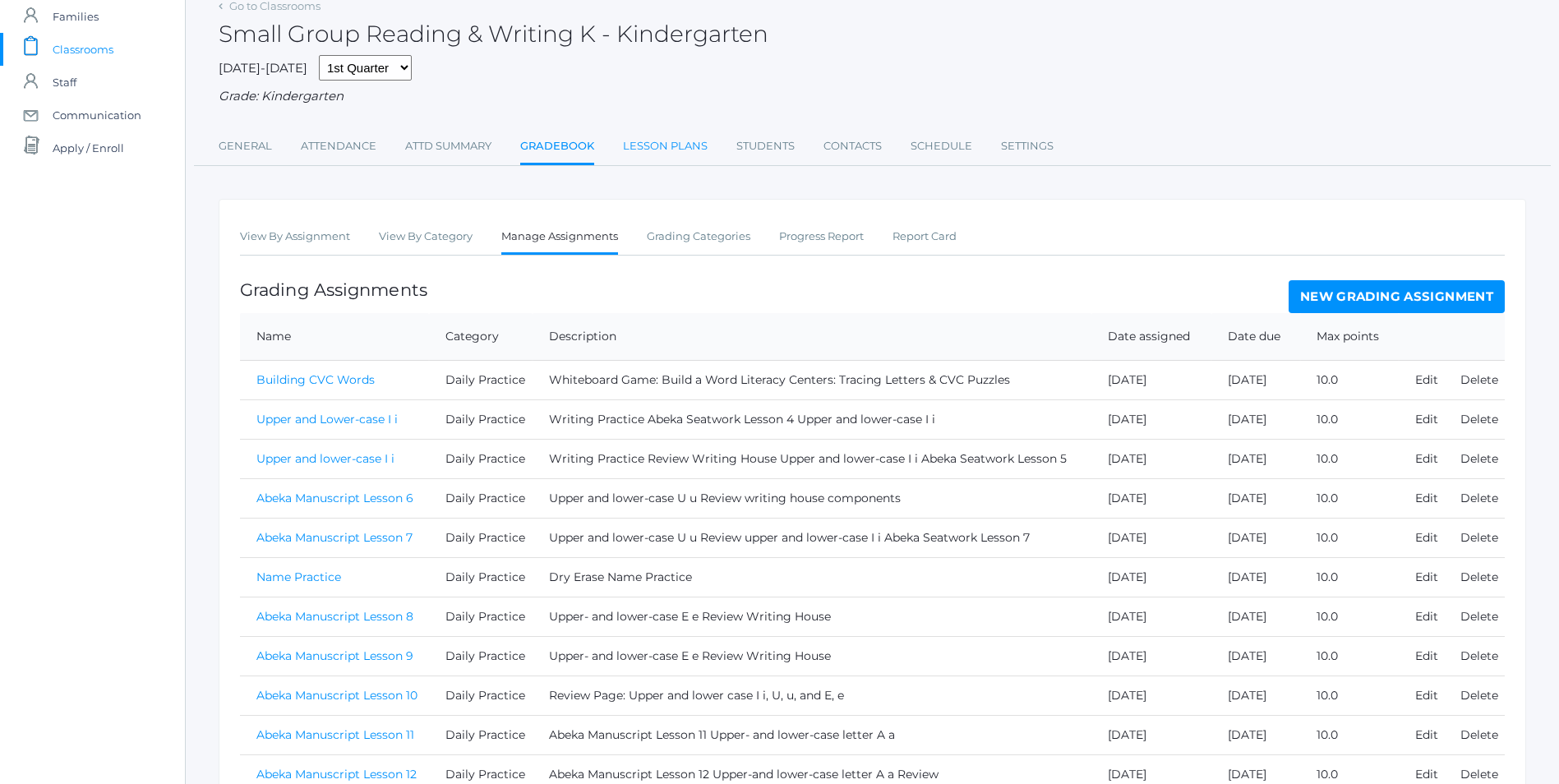
click at [679, 152] on link "Lesson Plans" at bounding box center [665, 146] width 84 height 33
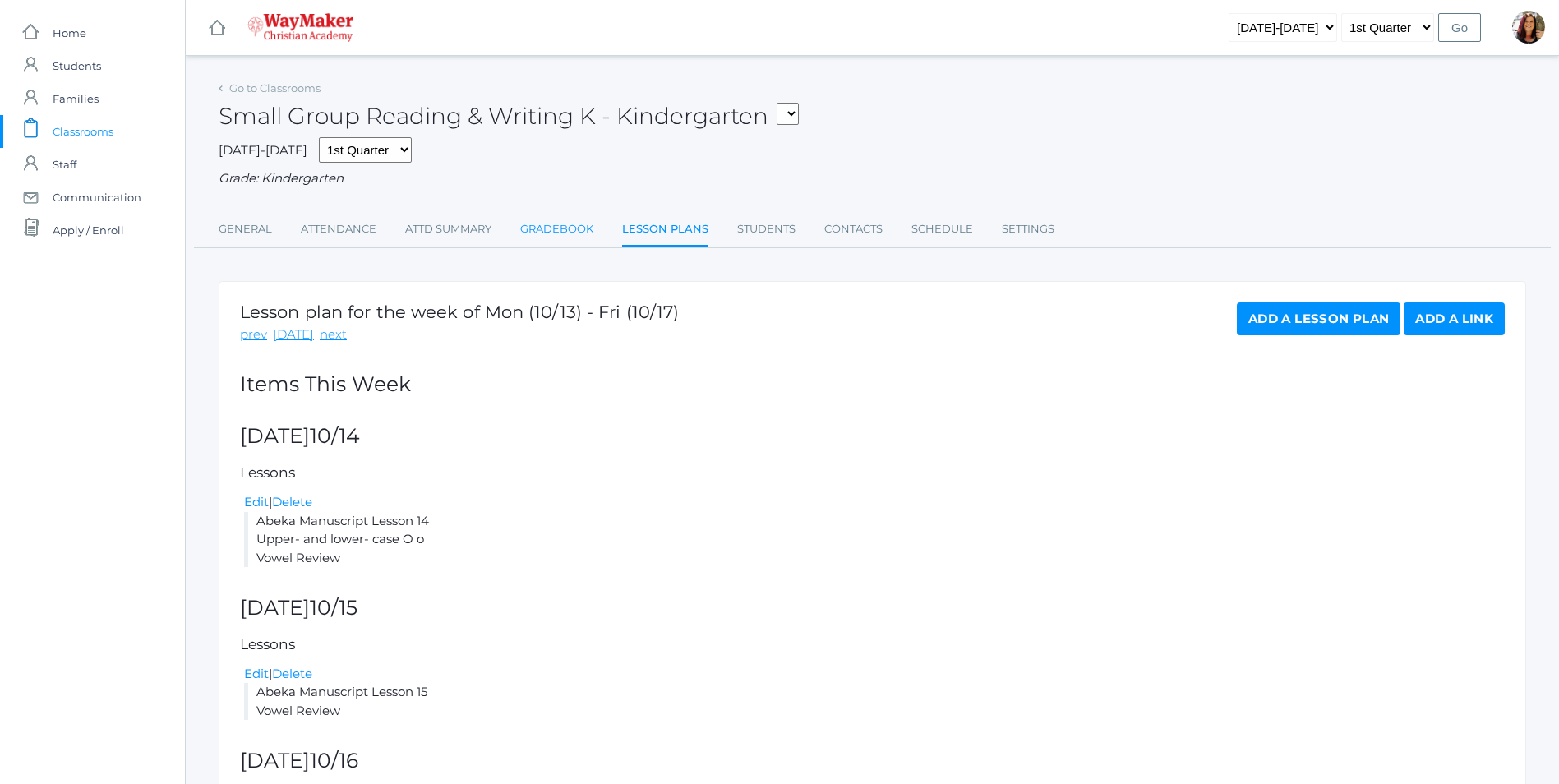
click at [561, 225] on link "Gradebook" at bounding box center [557, 230] width 73 height 33
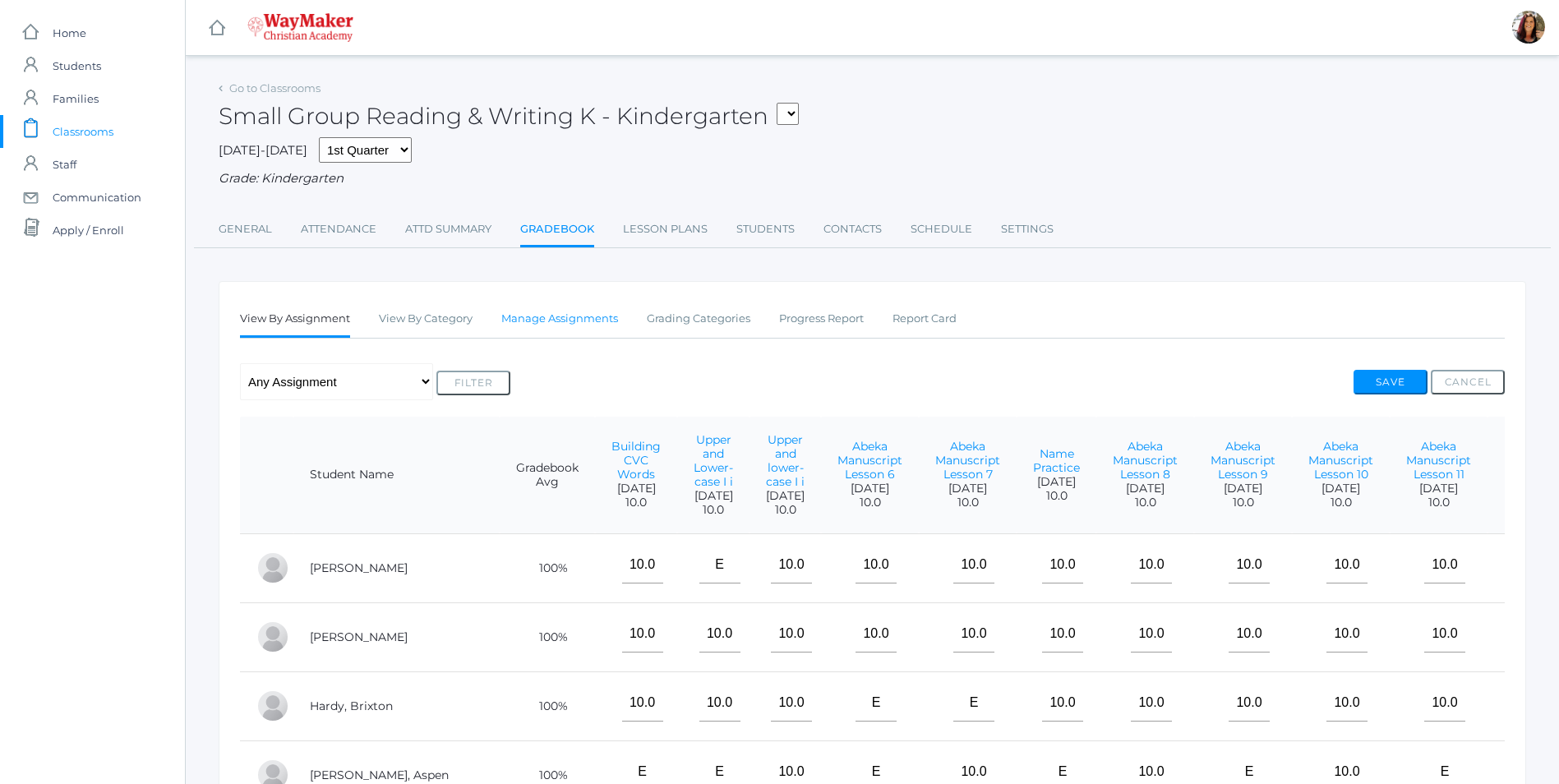
click at [569, 326] on link "Manage Assignments" at bounding box center [559, 319] width 116 height 33
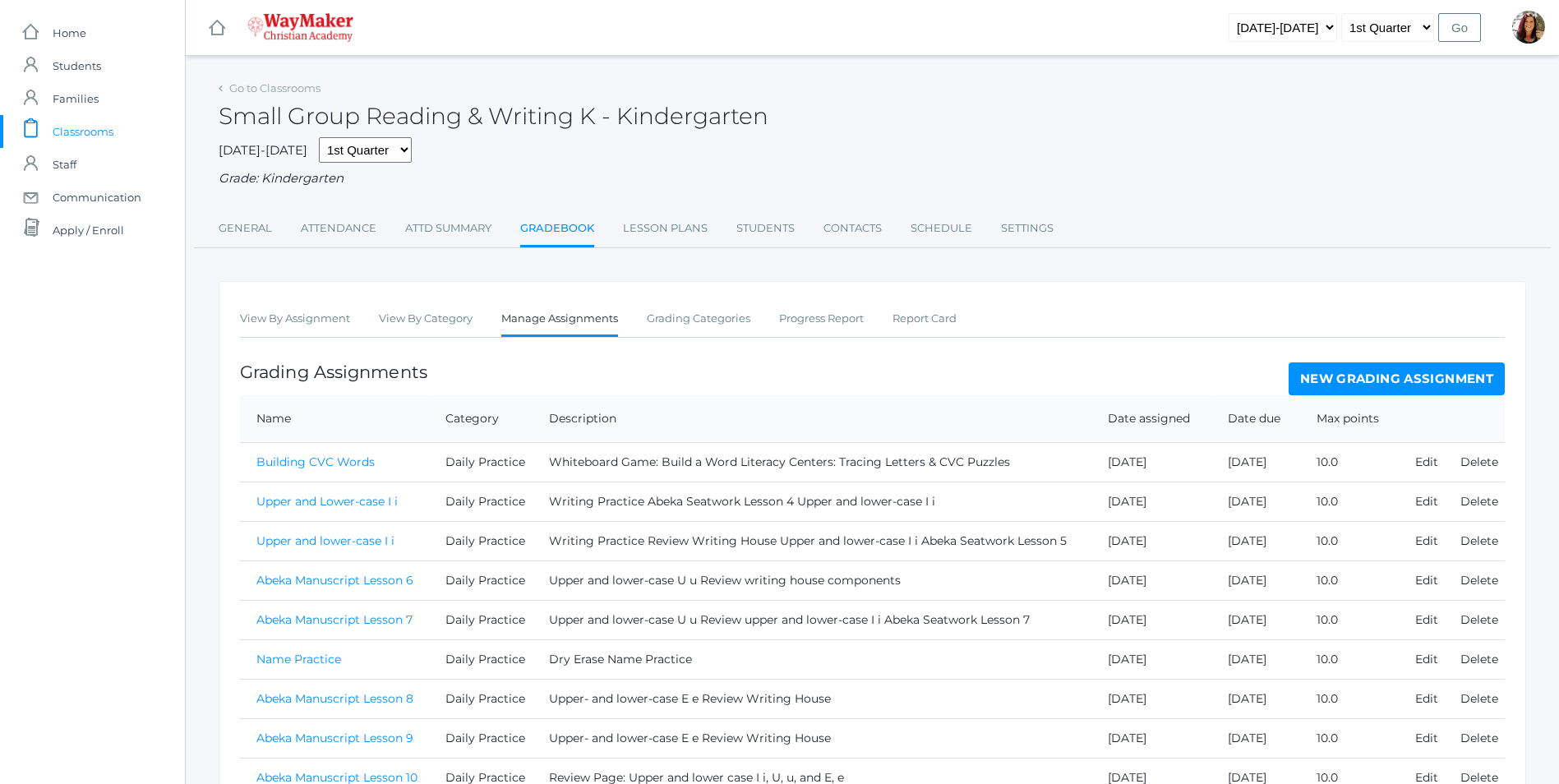
click at [1425, 374] on link "New Grading Assignment" at bounding box center [1396, 379] width 216 height 33
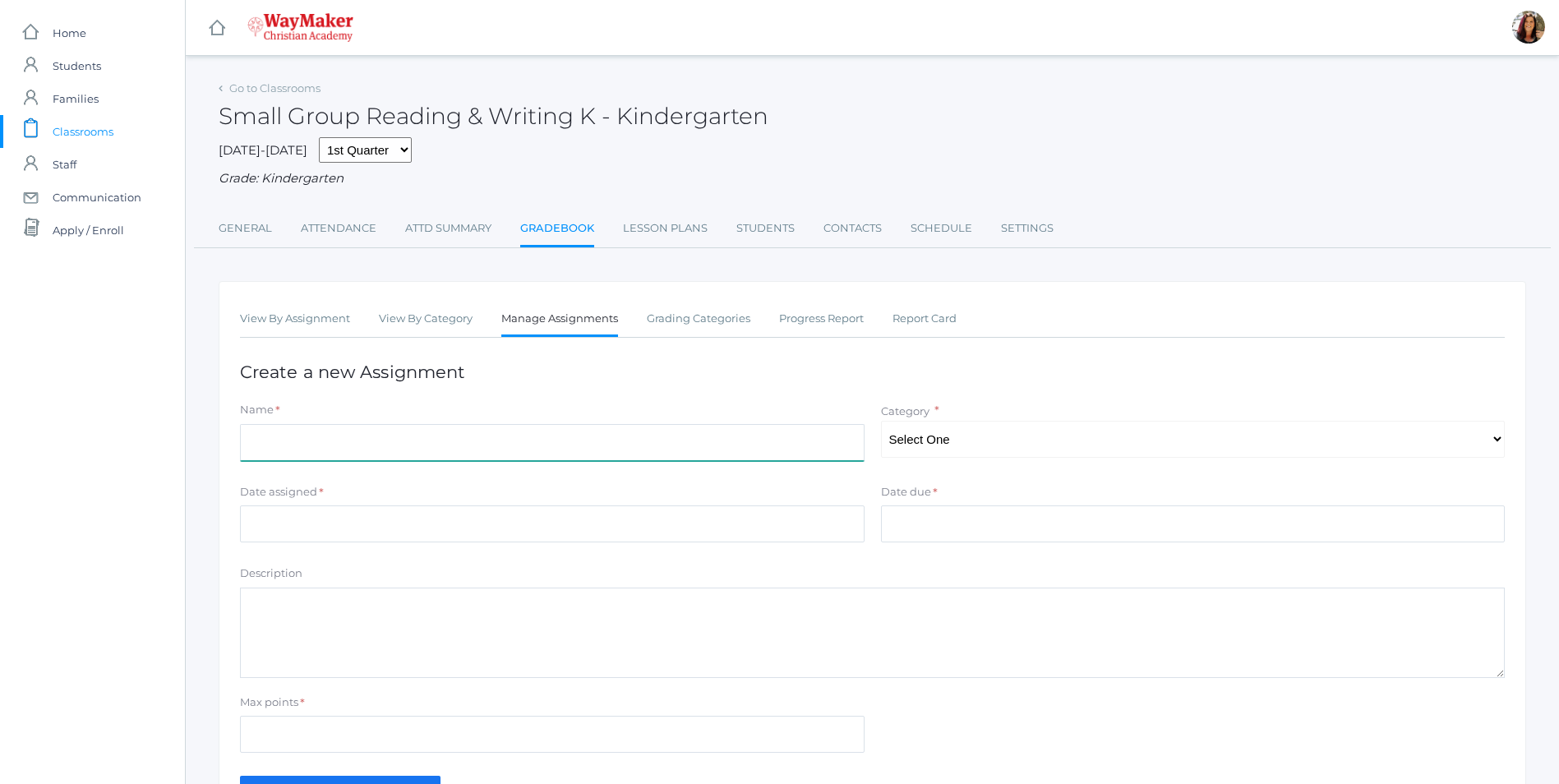
click at [361, 445] on input "Name" at bounding box center [553, 442] width 624 height 37
click at [674, 227] on link "Lesson Plans" at bounding box center [665, 229] width 84 height 33
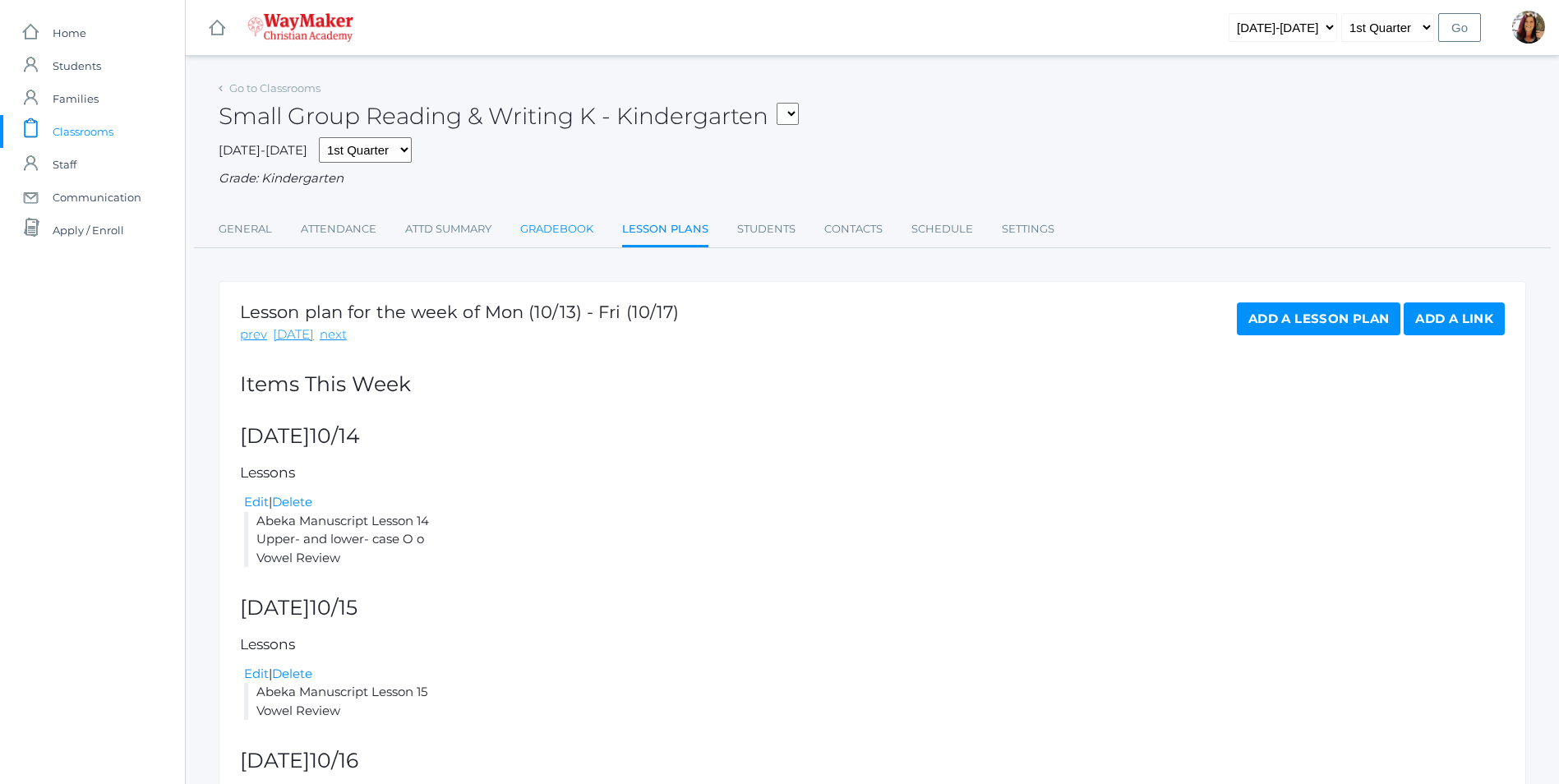
click at [532, 230] on link "Gradebook" at bounding box center [557, 230] width 73 height 33
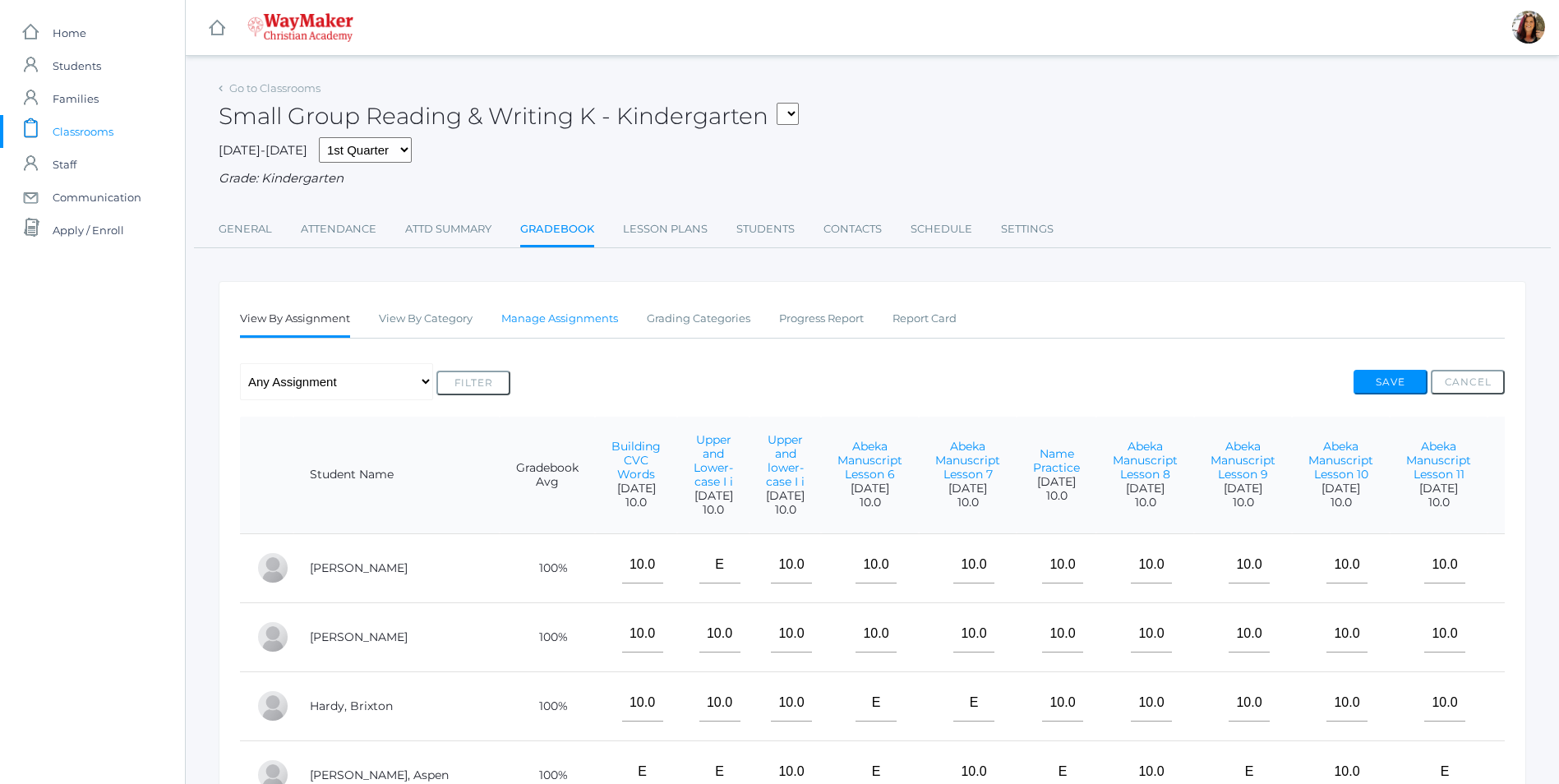
click at [544, 316] on link "Manage Assignments" at bounding box center [559, 319] width 116 height 33
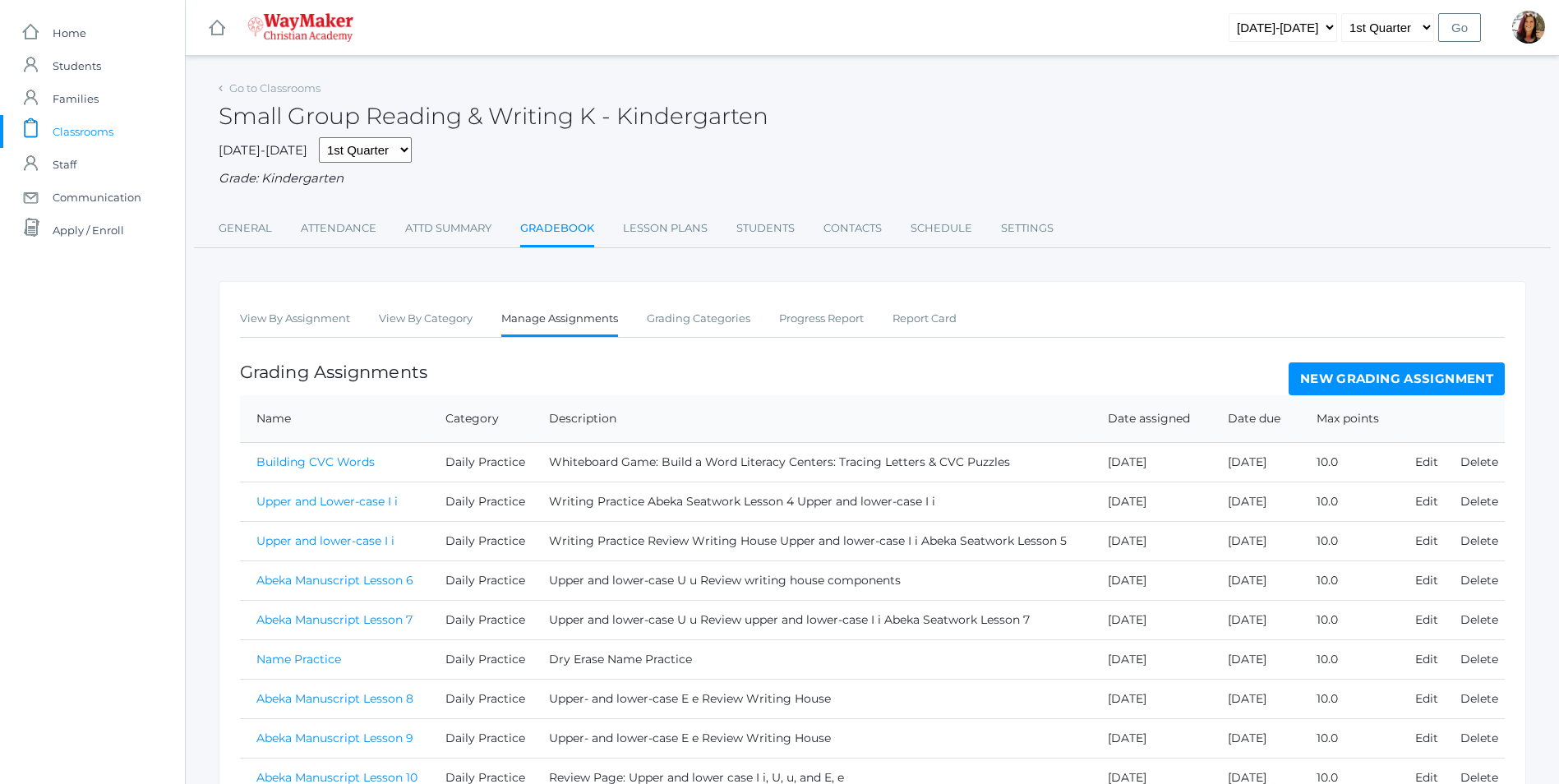
click at [1410, 376] on link "New Grading Assignment" at bounding box center [1396, 379] width 216 height 33
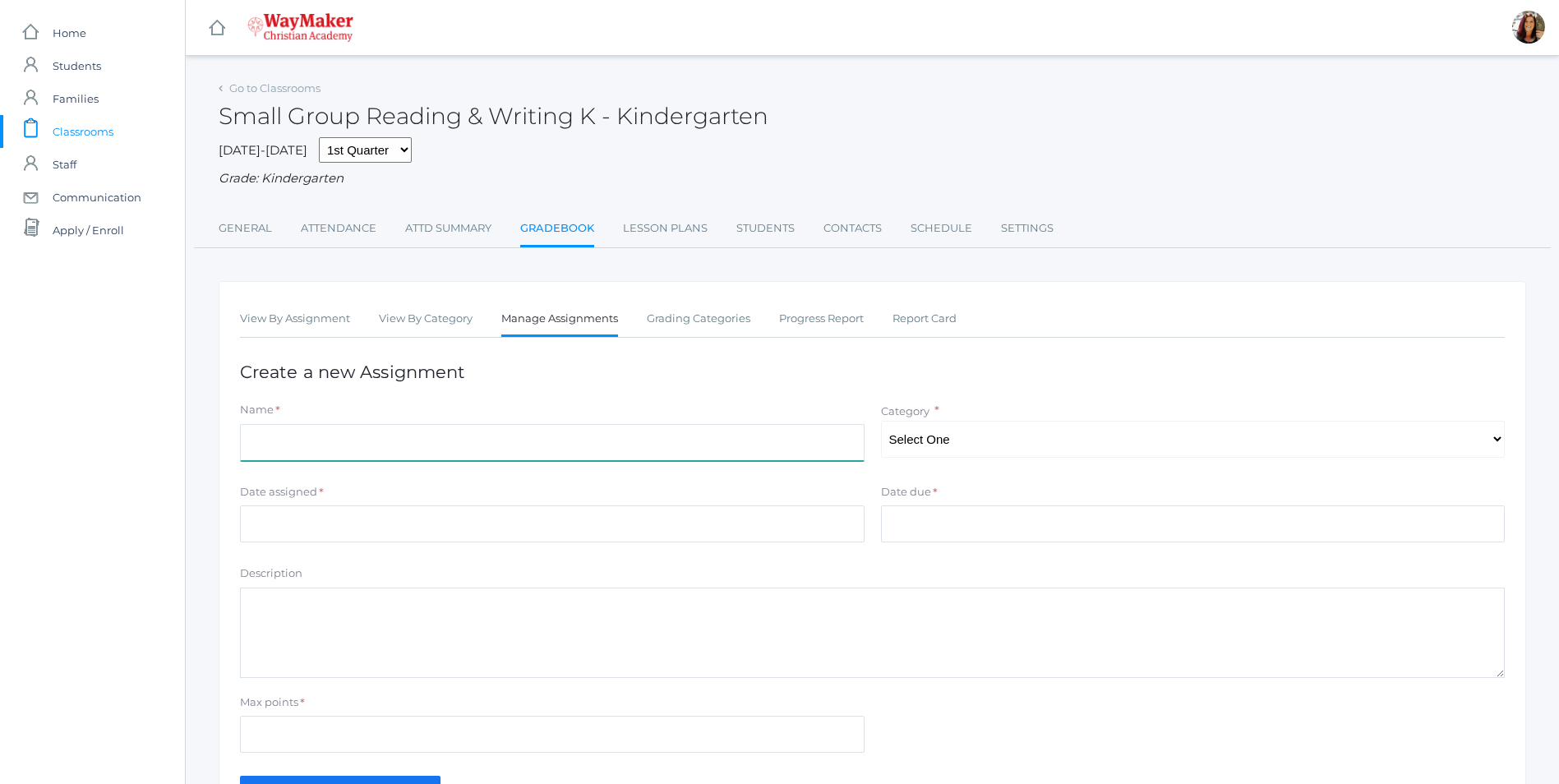
click at [285, 445] on input "Name" at bounding box center [553, 442] width 624 height 37
type input "V"
type input "Abeka Manuscript Lesson 15 Vowel Review"
click at [1005, 436] on select "Select One Daily Practice Summative Assessment" at bounding box center [1193, 439] width 624 height 37
select select "1108"
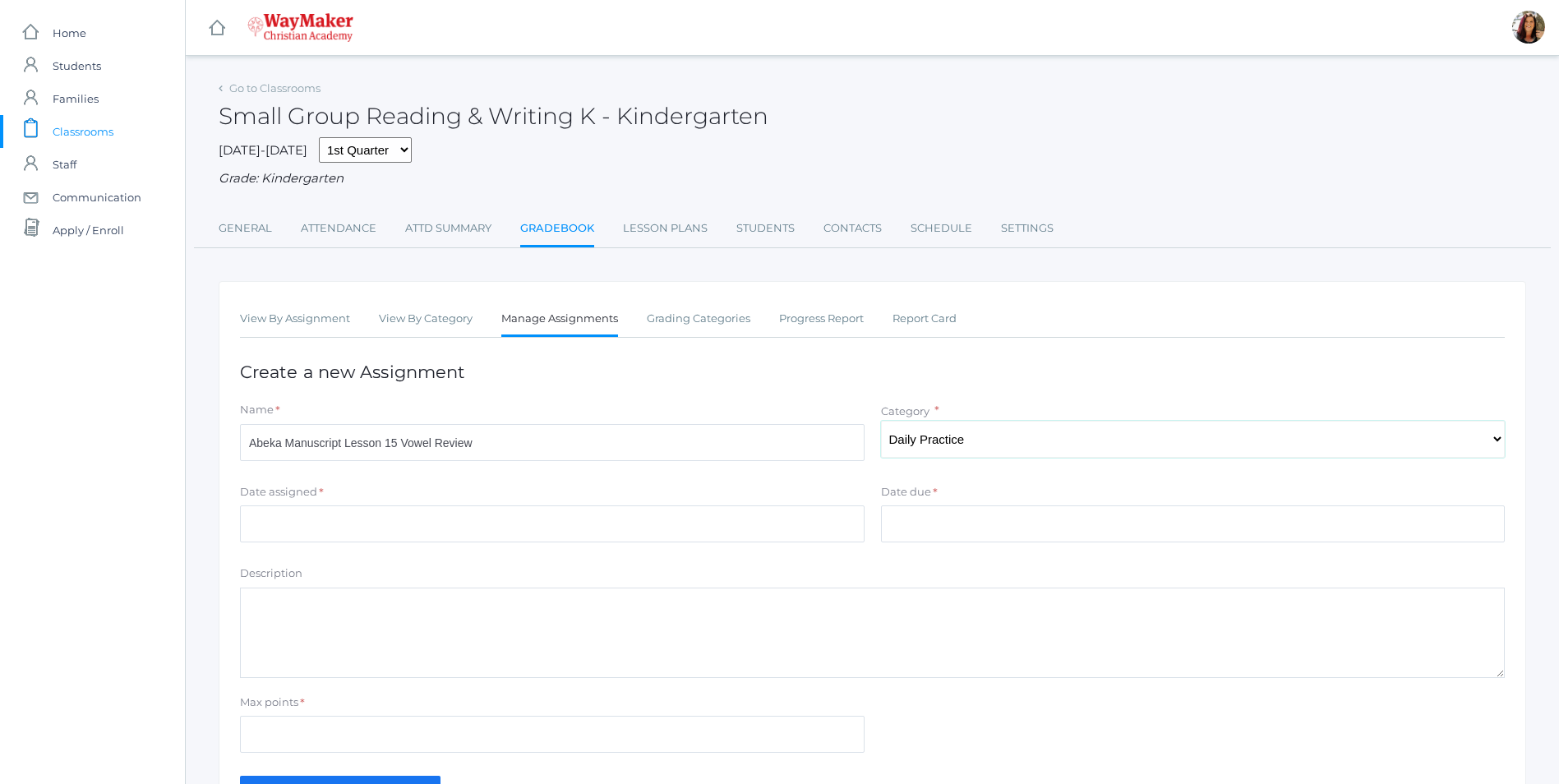
click at [881, 423] on select "Select One Daily Practice Summative Assessment" at bounding box center [1193, 439] width 624 height 37
click at [341, 522] on input "Date assigned" at bounding box center [553, 523] width 624 height 37
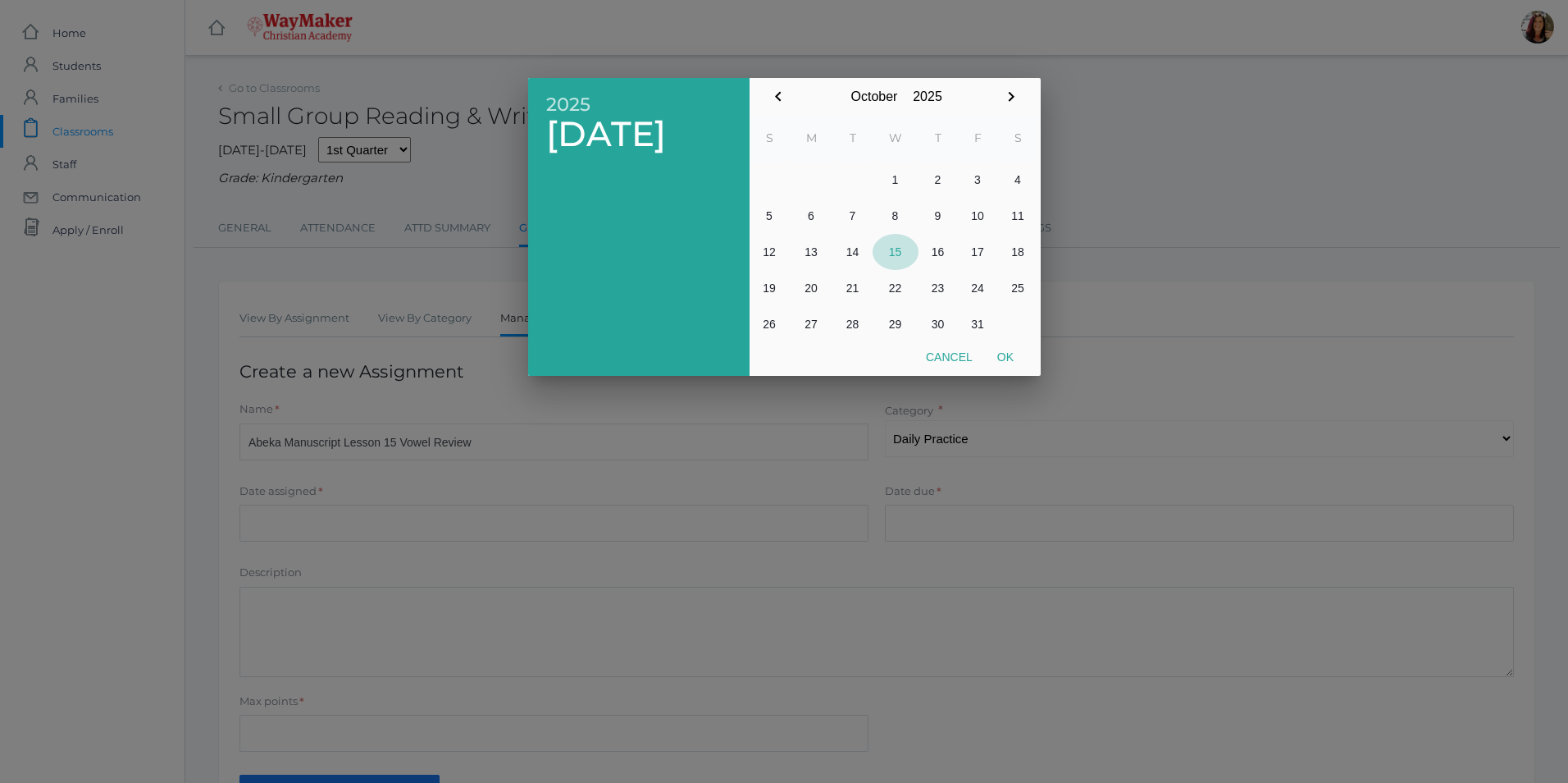
click at [891, 246] on button "15" at bounding box center [895, 252] width 45 height 36
click at [1007, 359] on button "Ok" at bounding box center [1005, 357] width 41 height 30
type input "2025-10-15"
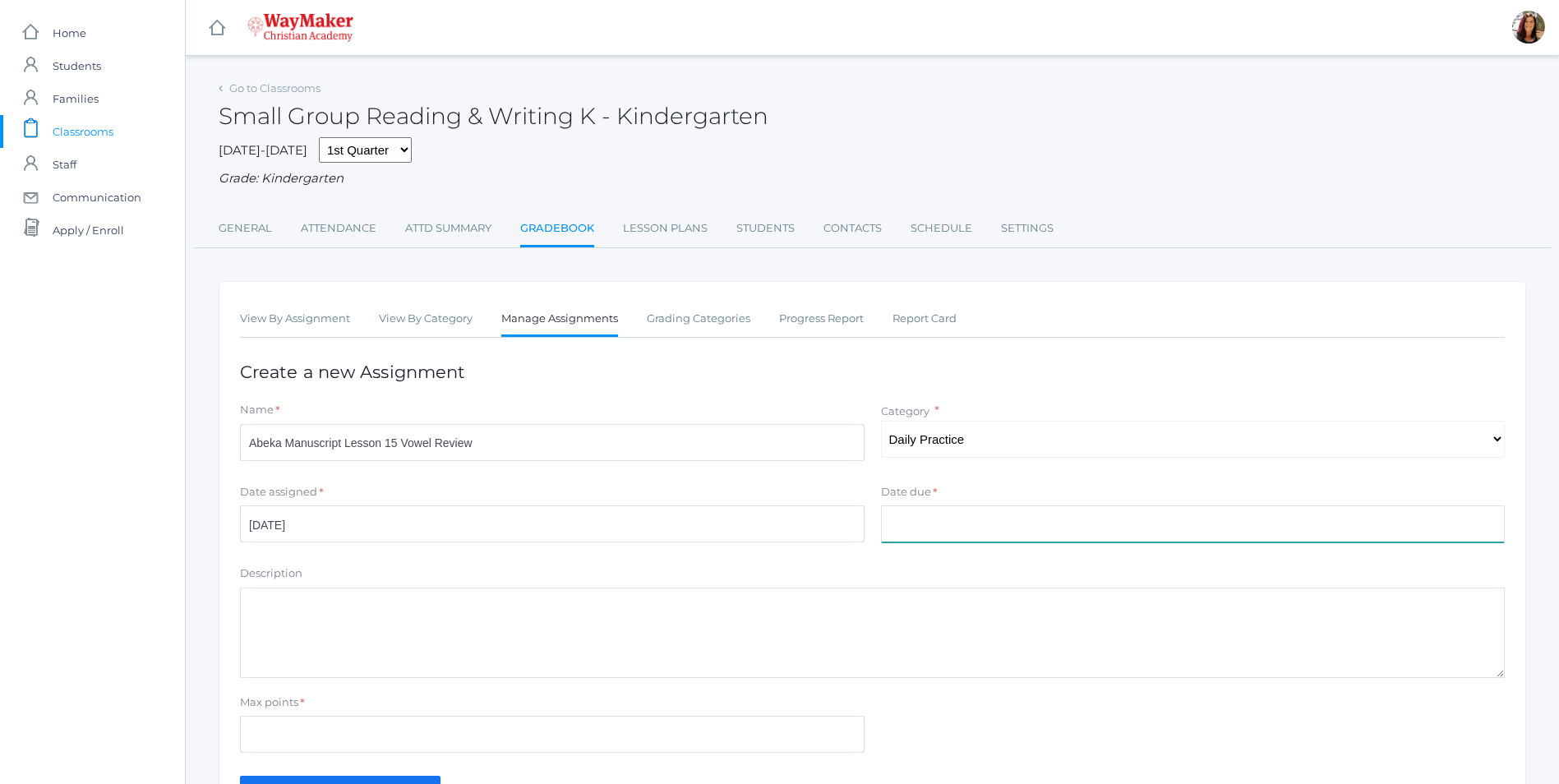
click at [927, 527] on input "Date due" at bounding box center [1193, 523] width 624 height 37
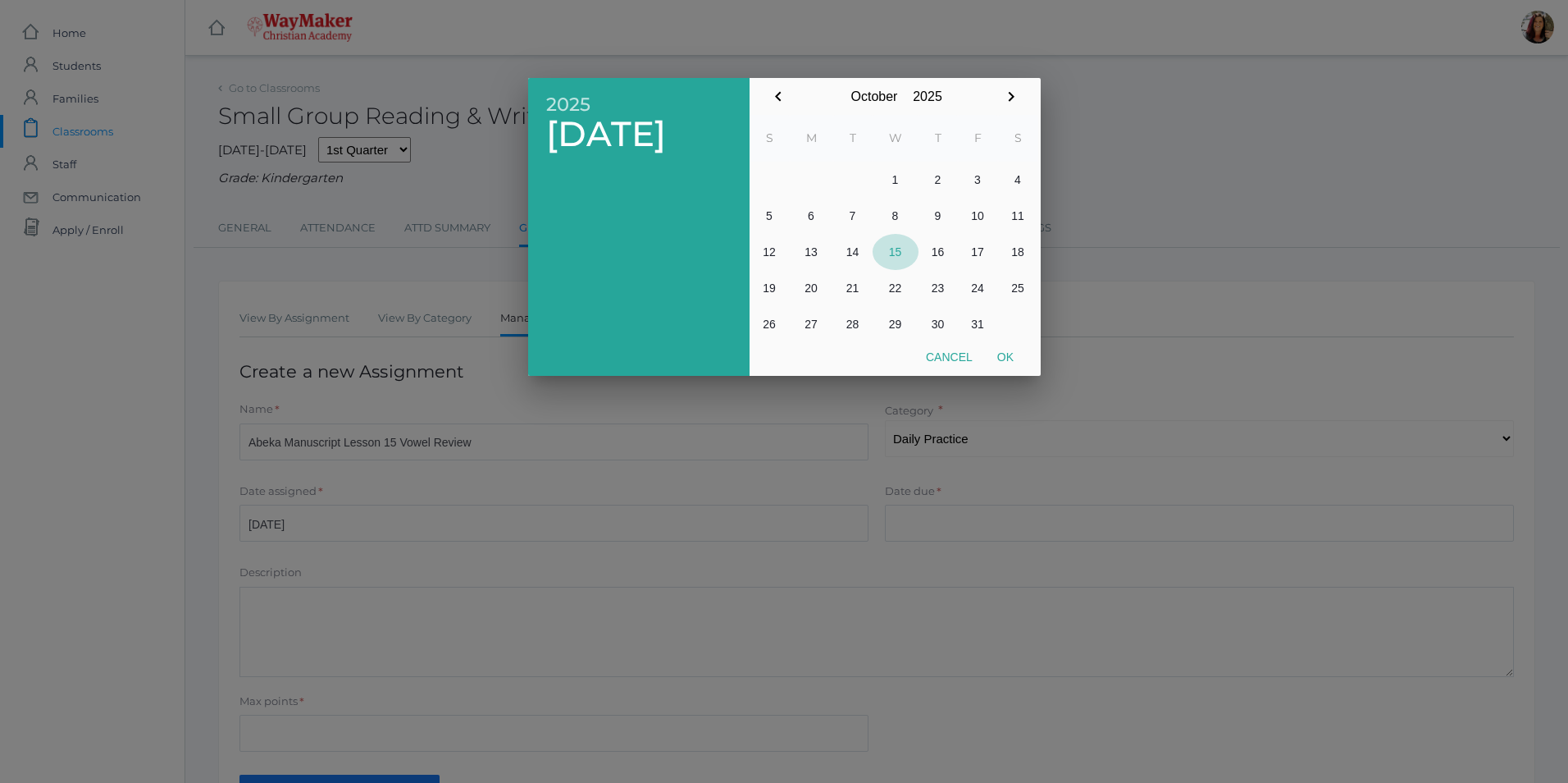
click at [886, 256] on button "15" at bounding box center [895, 252] width 45 height 36
click at [1010, 367] on button "Ok" at bounding box center [1005, 357] width 41 height 30
type input "2025-10-15"
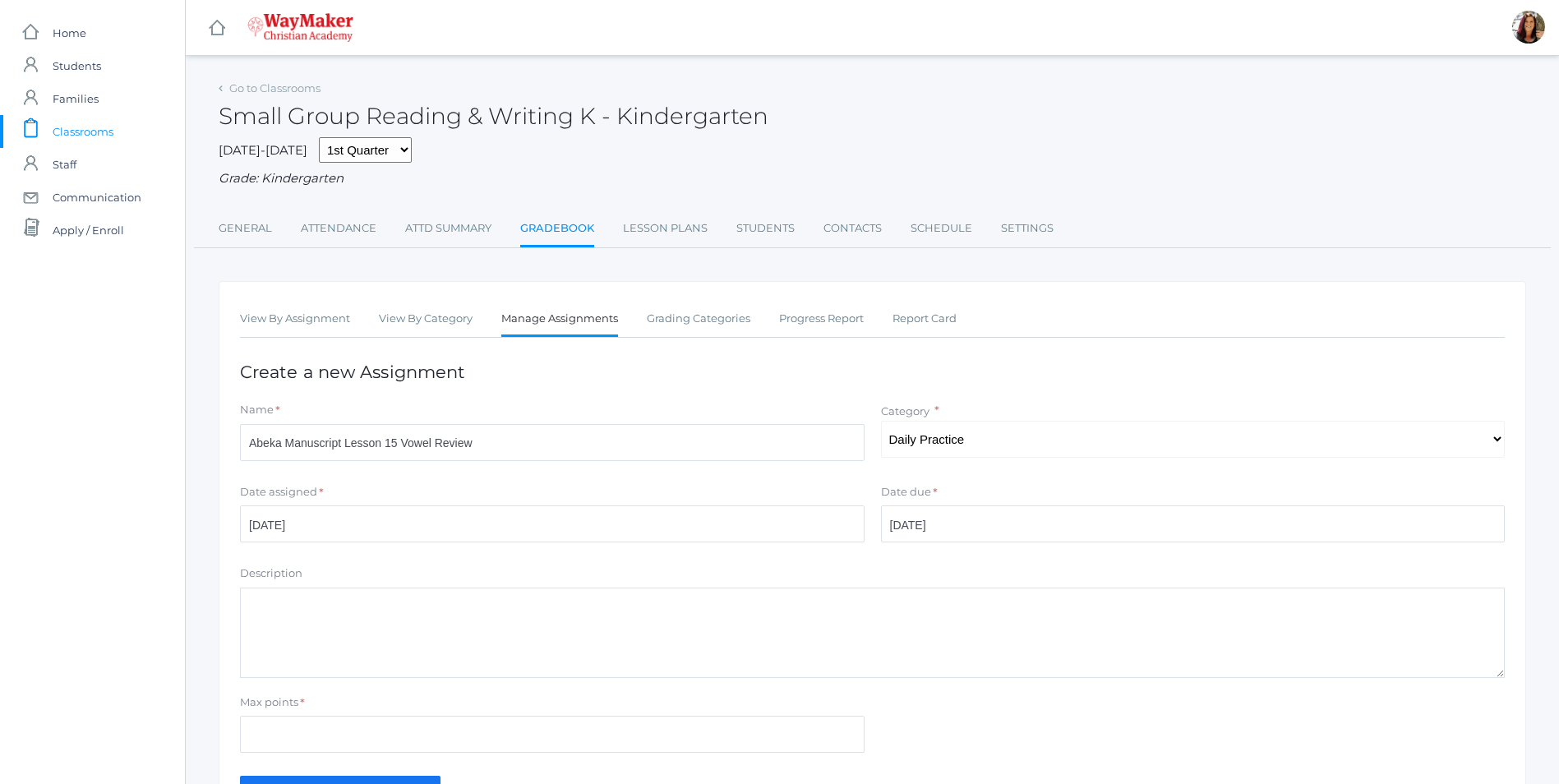
click at [375, 618] on textarea "Description" at bounding box center [873, 632] width 1265 height 90
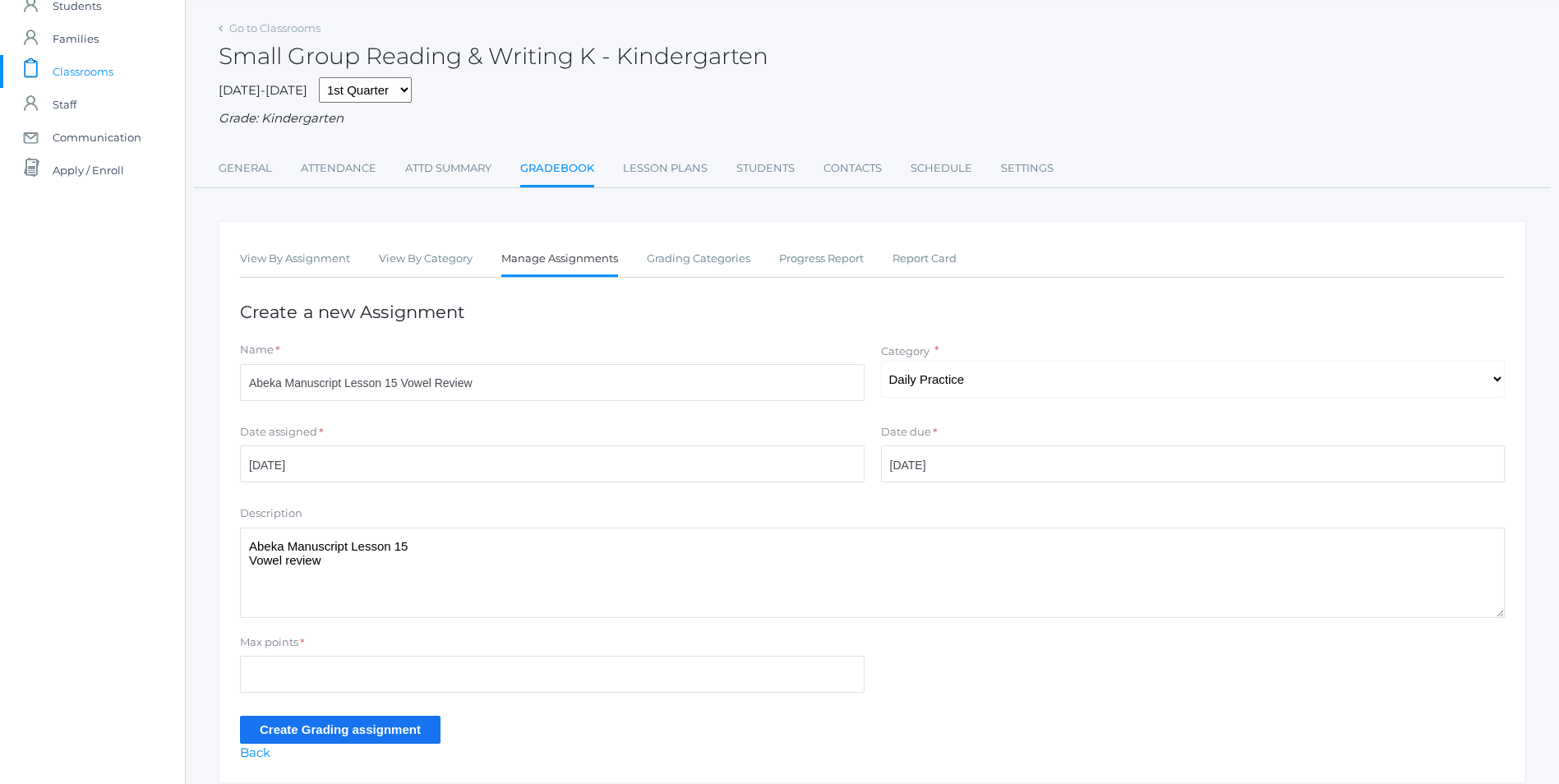
scroll to position [121, 0]
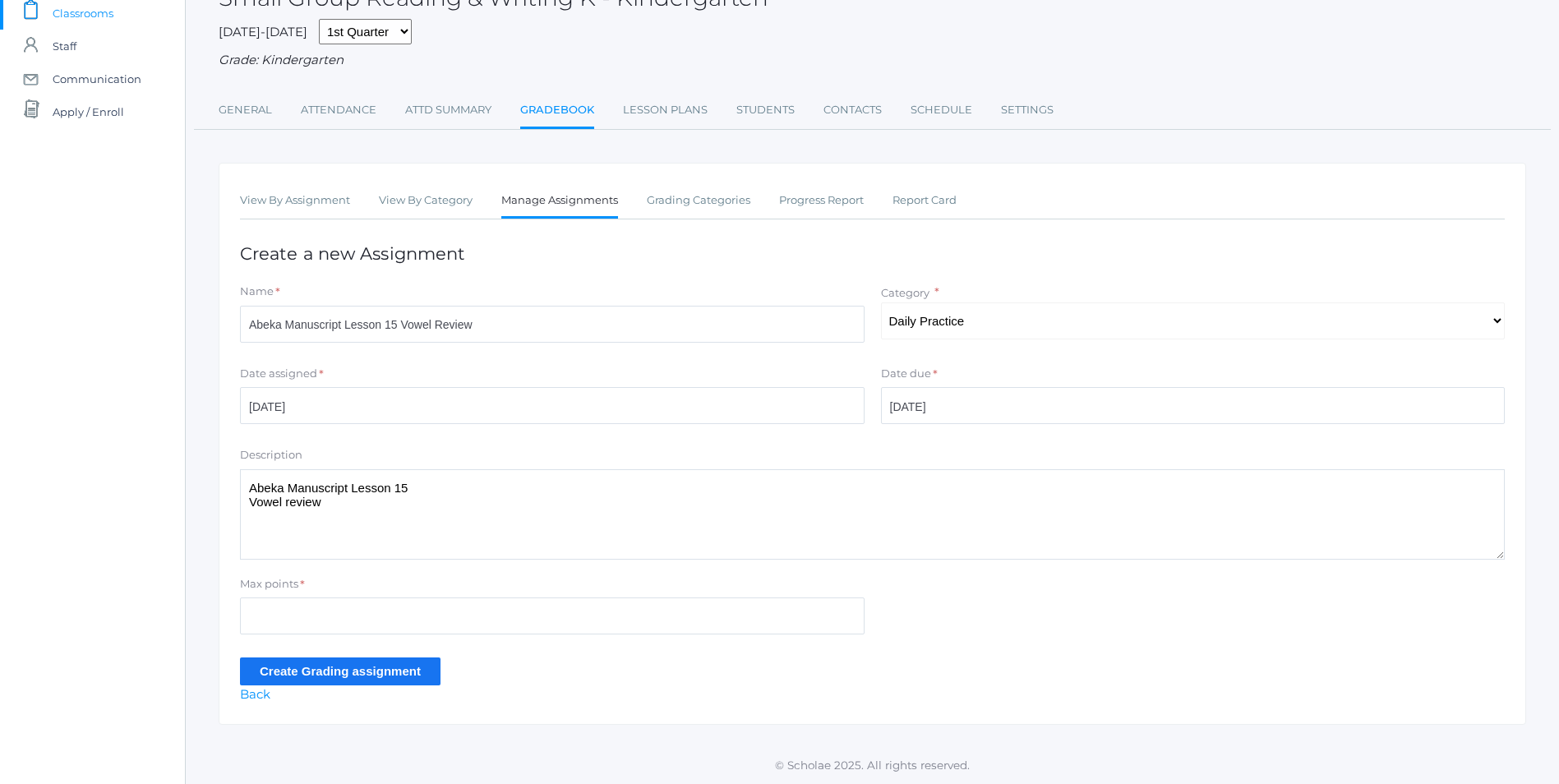
type textarea "Abeka Manuscript Lesson 15 Vowel review"
drag, startPoint x: 288, startPoint y: 620, endPoint x: 276, endPoint y: 622, distance: 12.2
click at [278, 622] on input "Max points" at bounding box center [553, 615] width 624 height 37
type input "10"
click at [386, 673] on input "Create Grading assignment" at bounding box center [340, 671] width 201 height 27
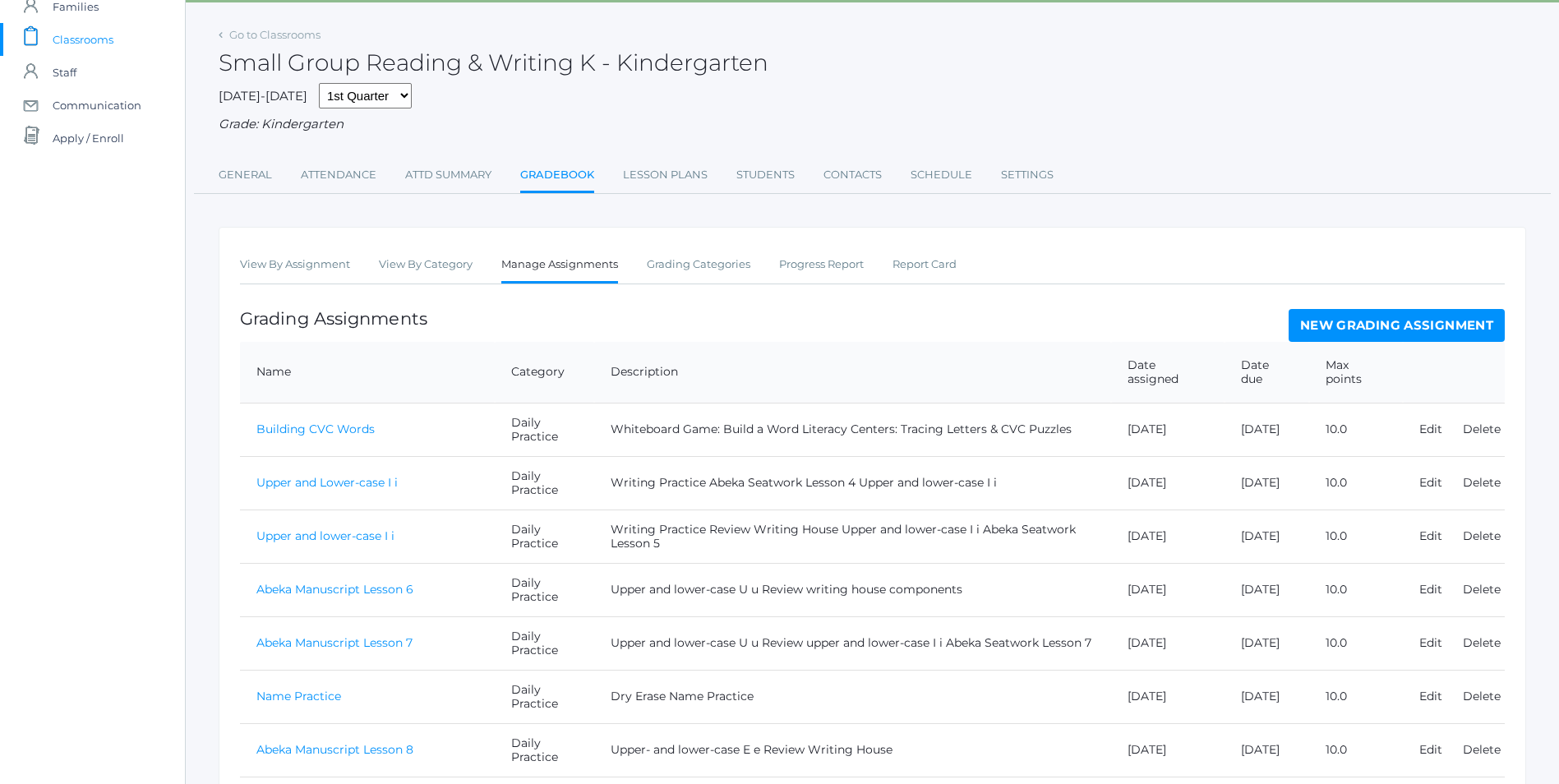
scroll to position [543, 0]
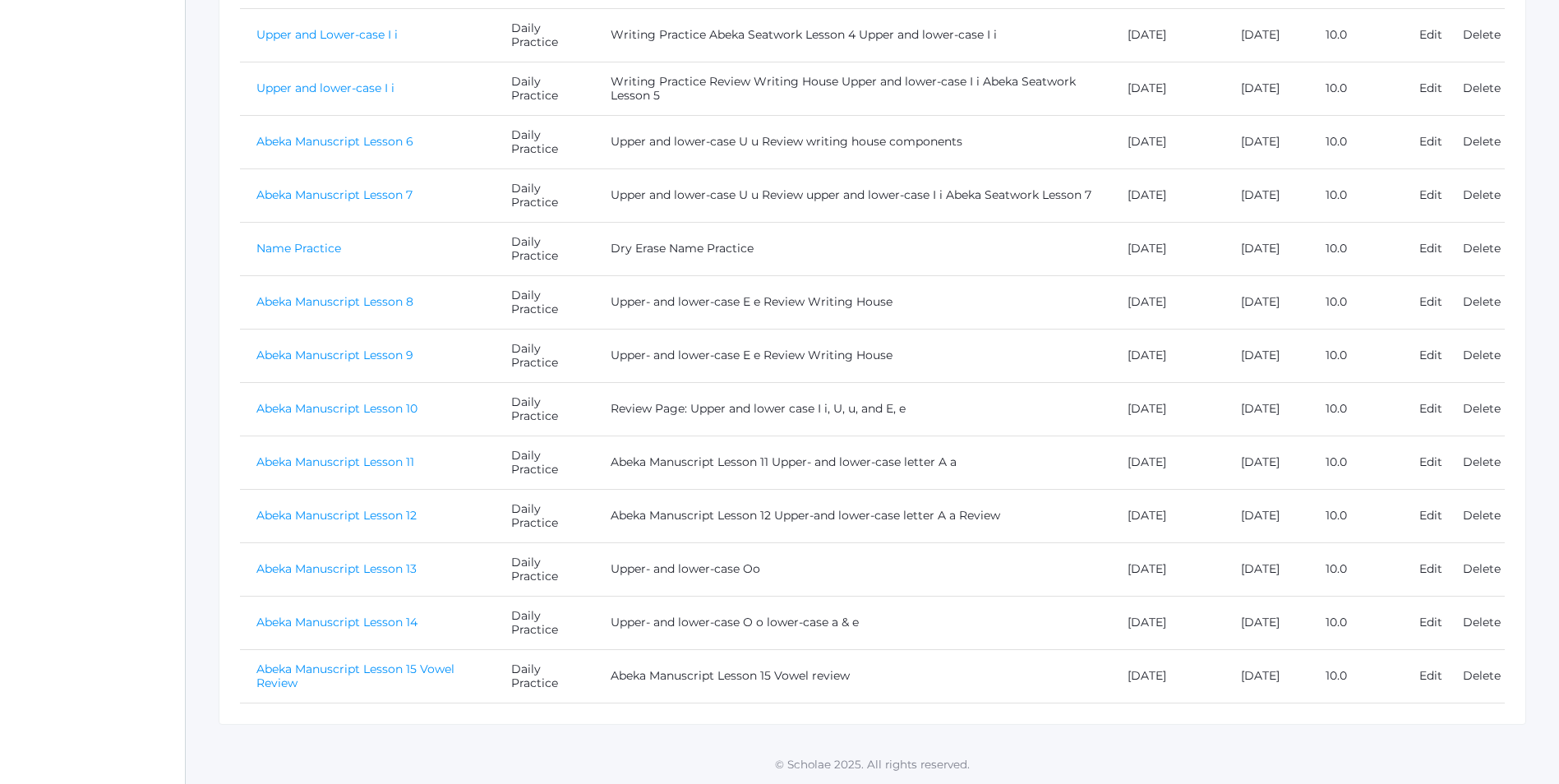
click at [403, 672] on link "Abeka Manuscript Lesson 15 Vowel Review" at bounding box center [355, 675] width 198 height 29
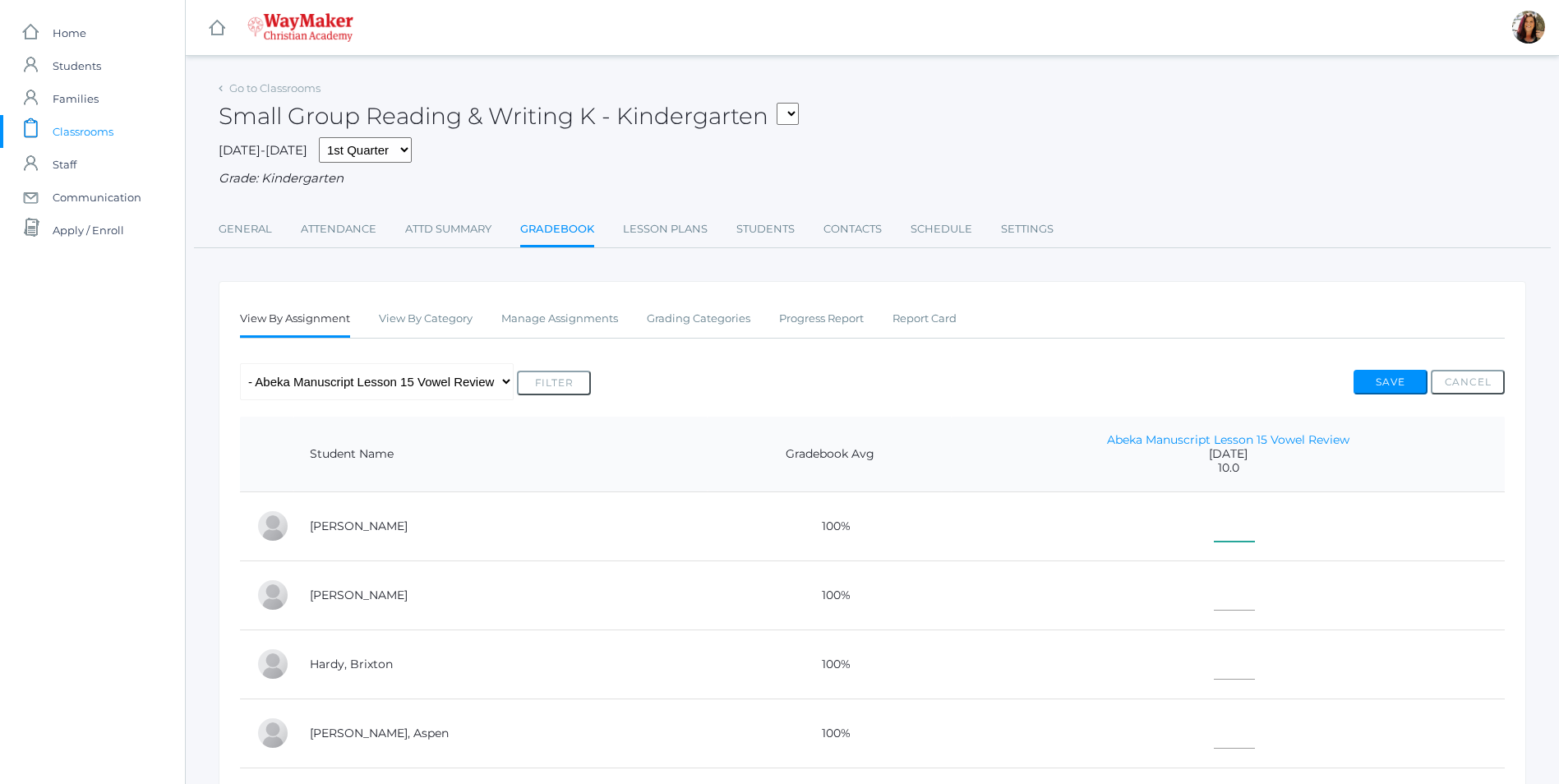
click at [1214, 523] on input"] "text" at bounding box center [1234, 523] width 41 height 37
type input"] "10"
click at [1214, 600] on input"] "text" at bounding box center [1234, 592] width 41 height 37
type input"] "10"
click at [1214, 653] on input"] "text" at bounding box center [1234, 661] width 41 height 37
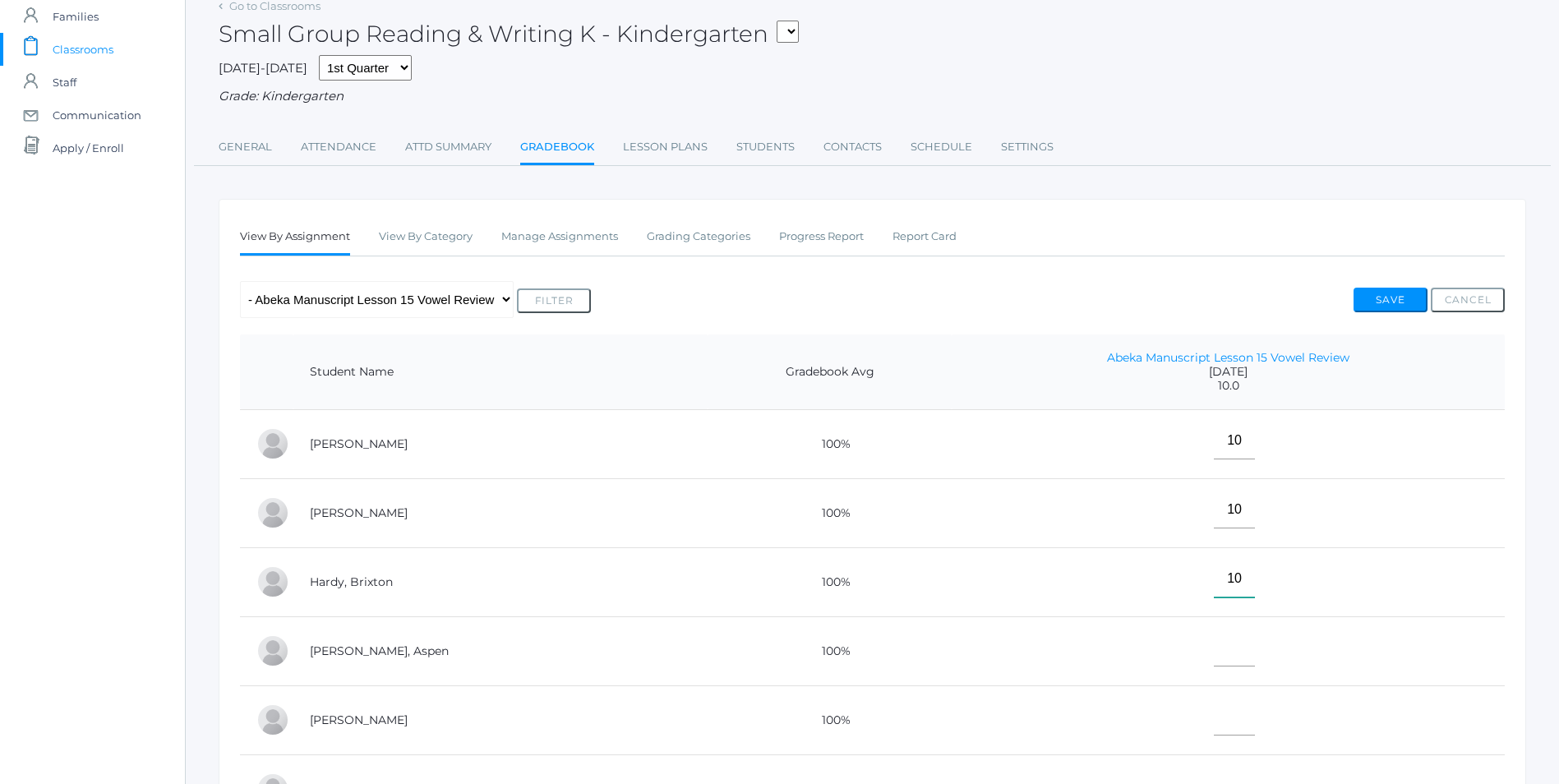
scroll to position [165, 0]
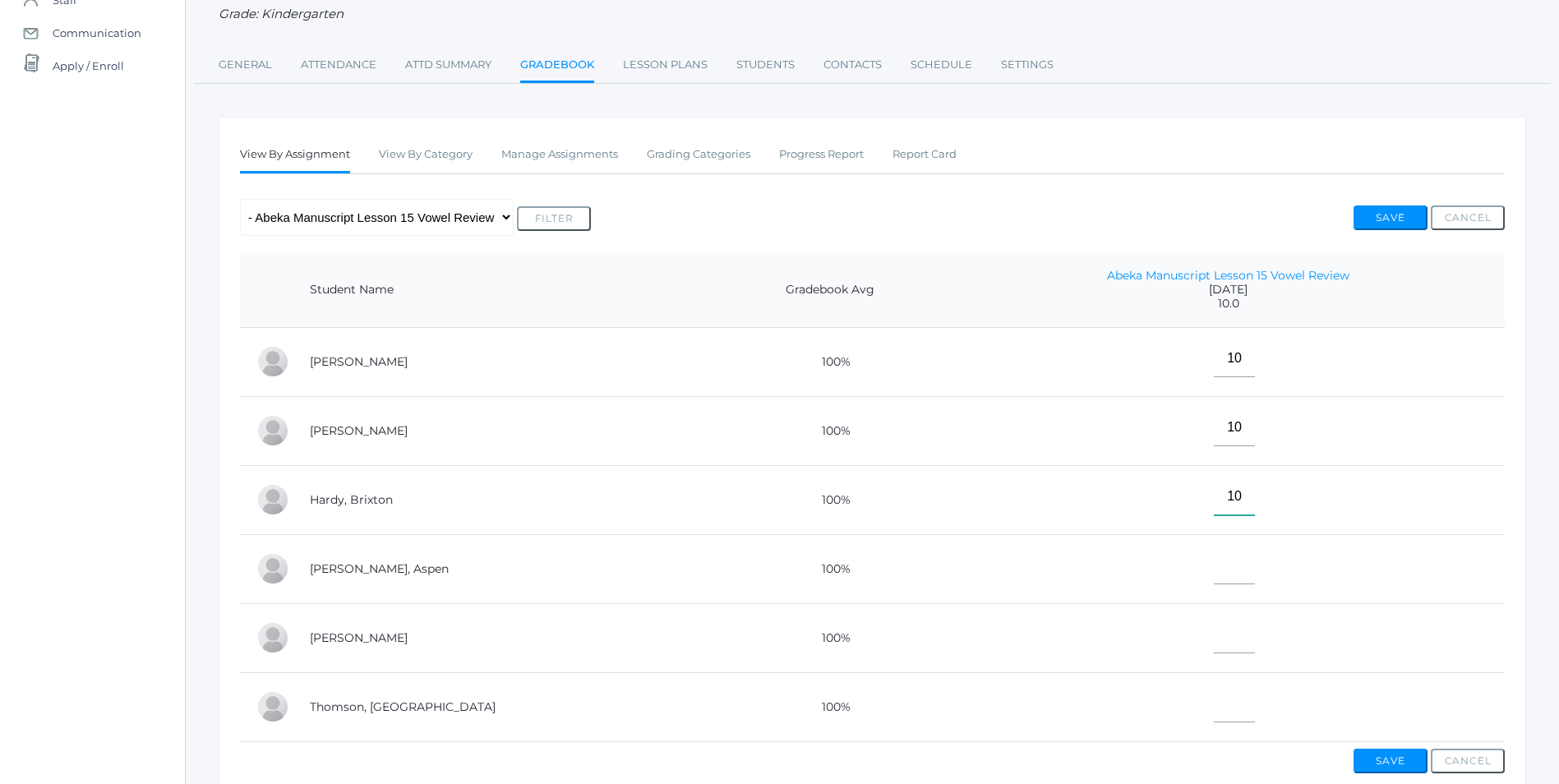
type input"] "10"
click at [1214, 574] on input"] "text" at bounding box center [1234, 566] width 41 height 37
type input"] "10"
click at [1214, 630] on input"] "text" at bounding box center [1234, 635] width 41 height 37
type input"] "E"
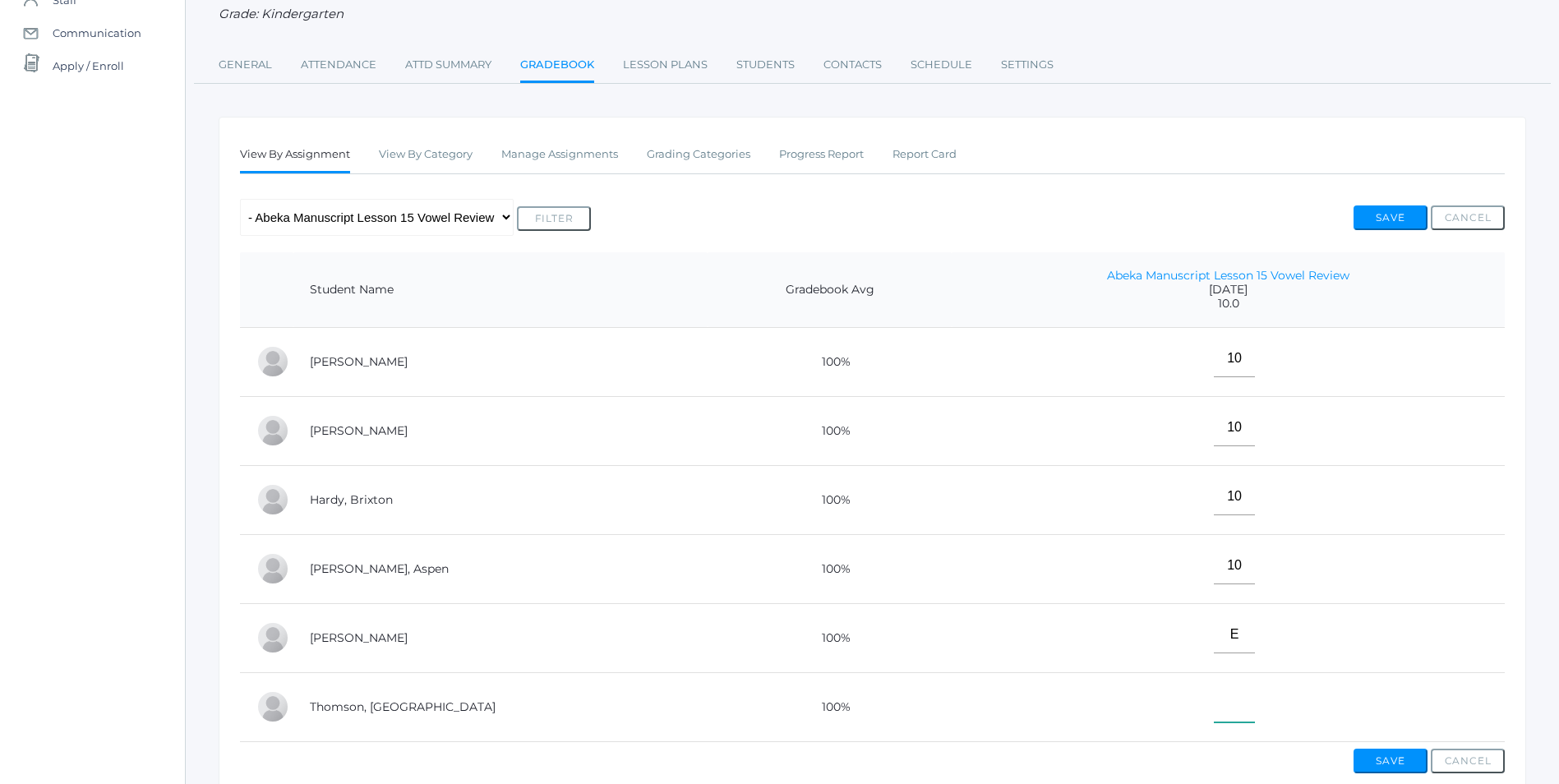
click at [1214, 706] on input"] "text" at bounding box center [1234, 704] width 41 height 37
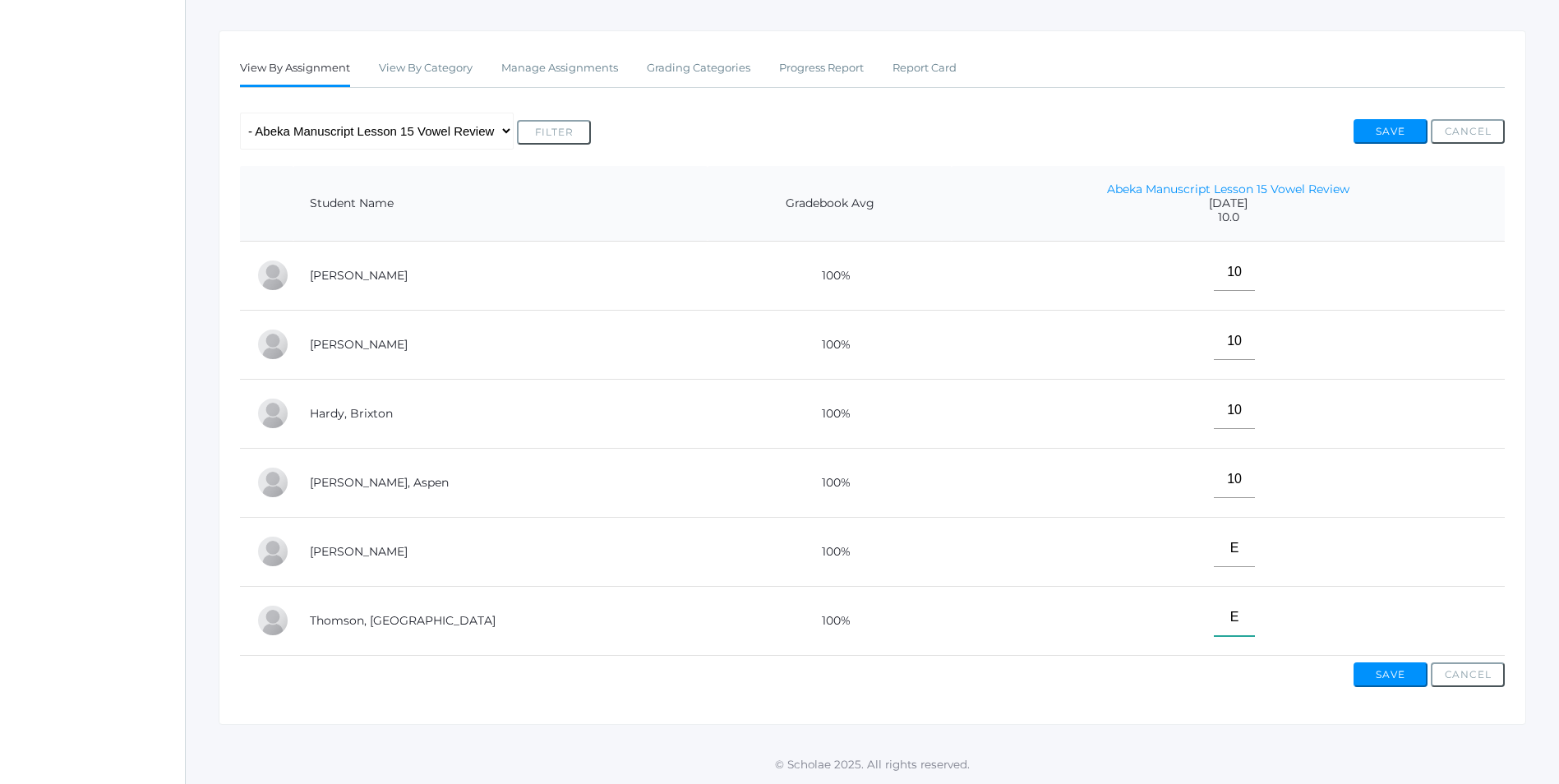
scroll to position [266, 0]
type input"] "E"
click at [1417, 672] on button "Save" at bounding box center [1390, 674] width 74 height 24
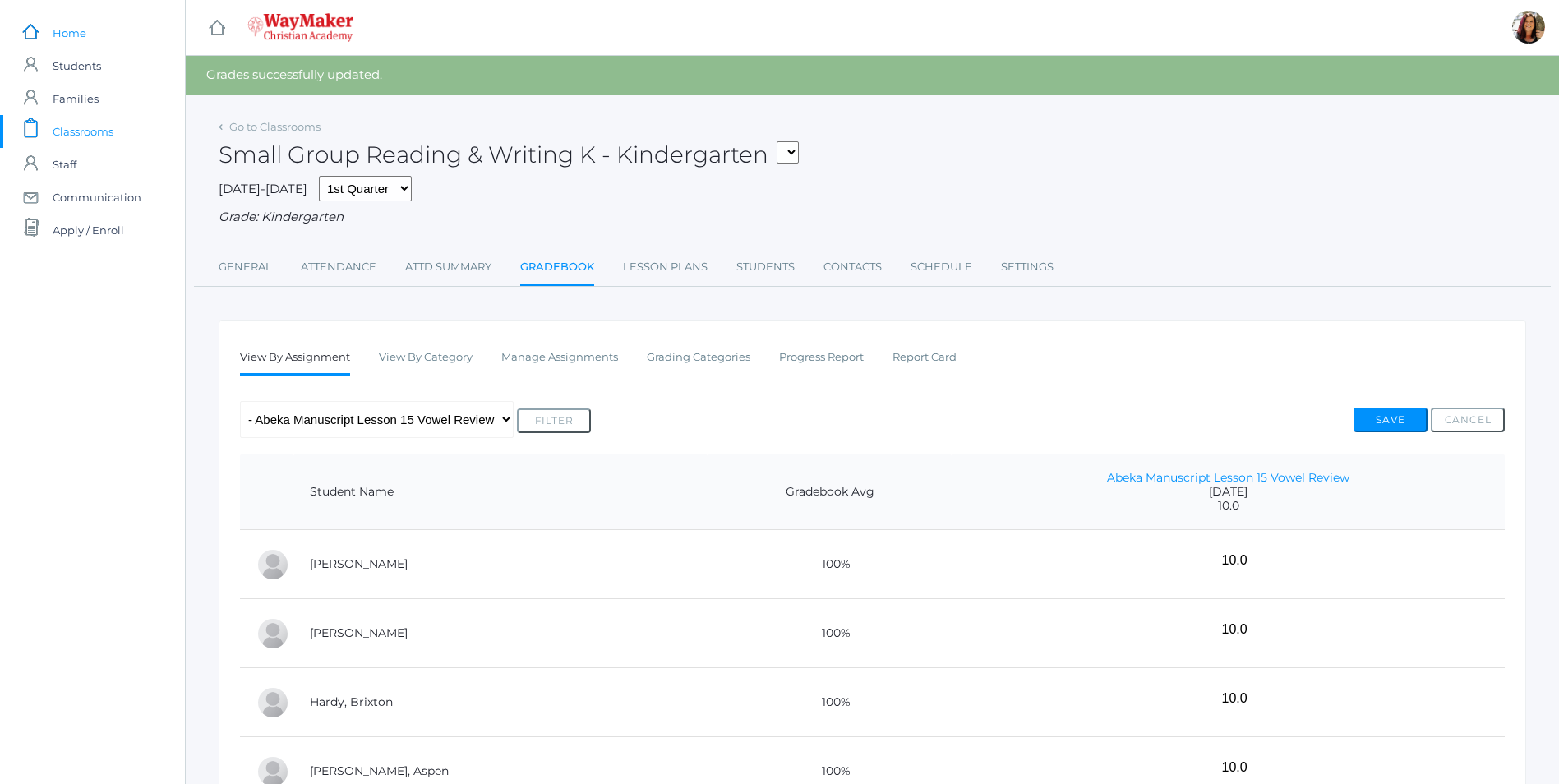
click at [51, 30] on link "icons/ui/navigation/home Created with Sketch. Home" at bounding box center [92, 33] width 185 height 33
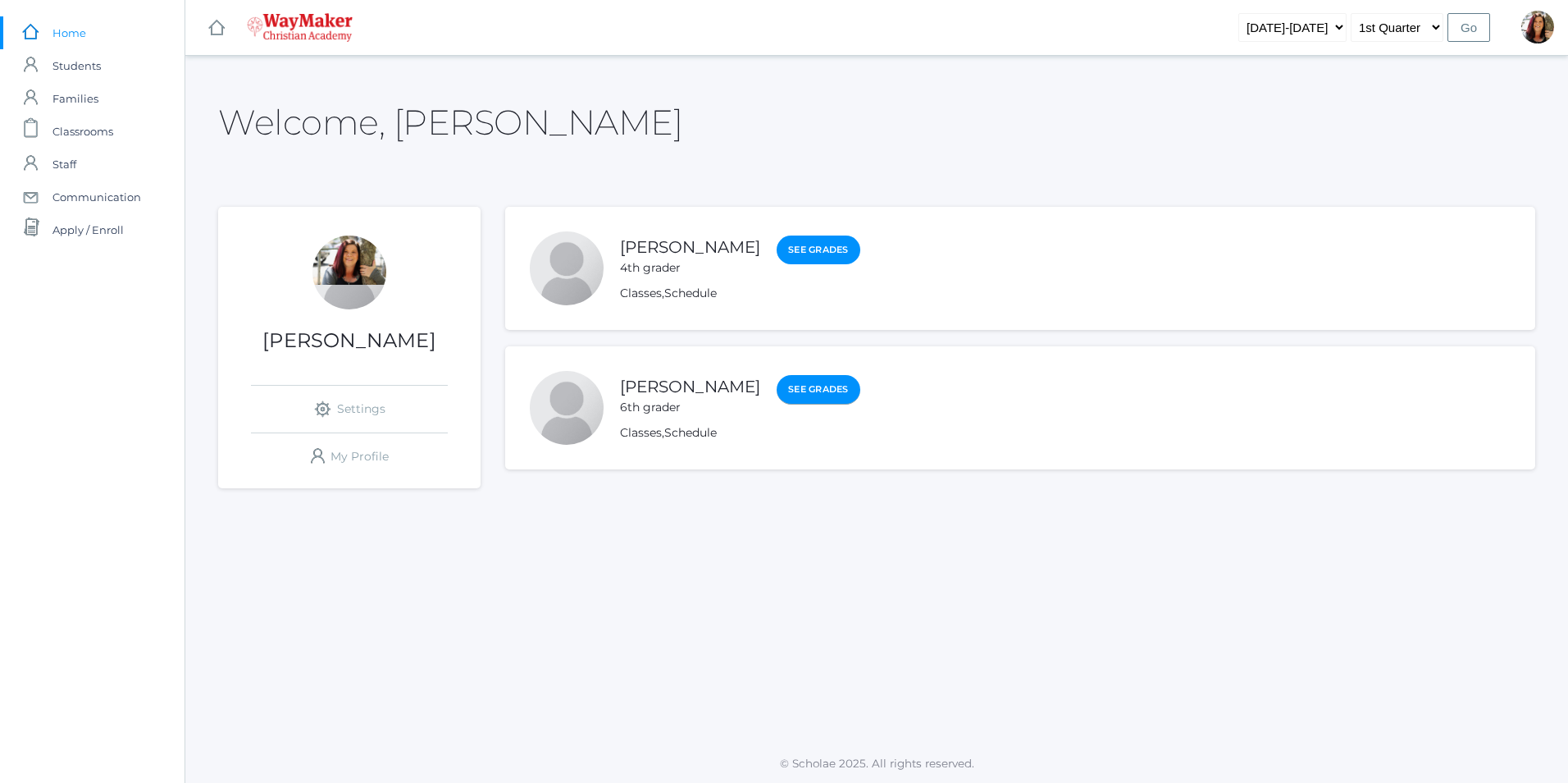
click at [777, 381] on link "See Grades" at bounding box center [818, 389] width 83 height 30
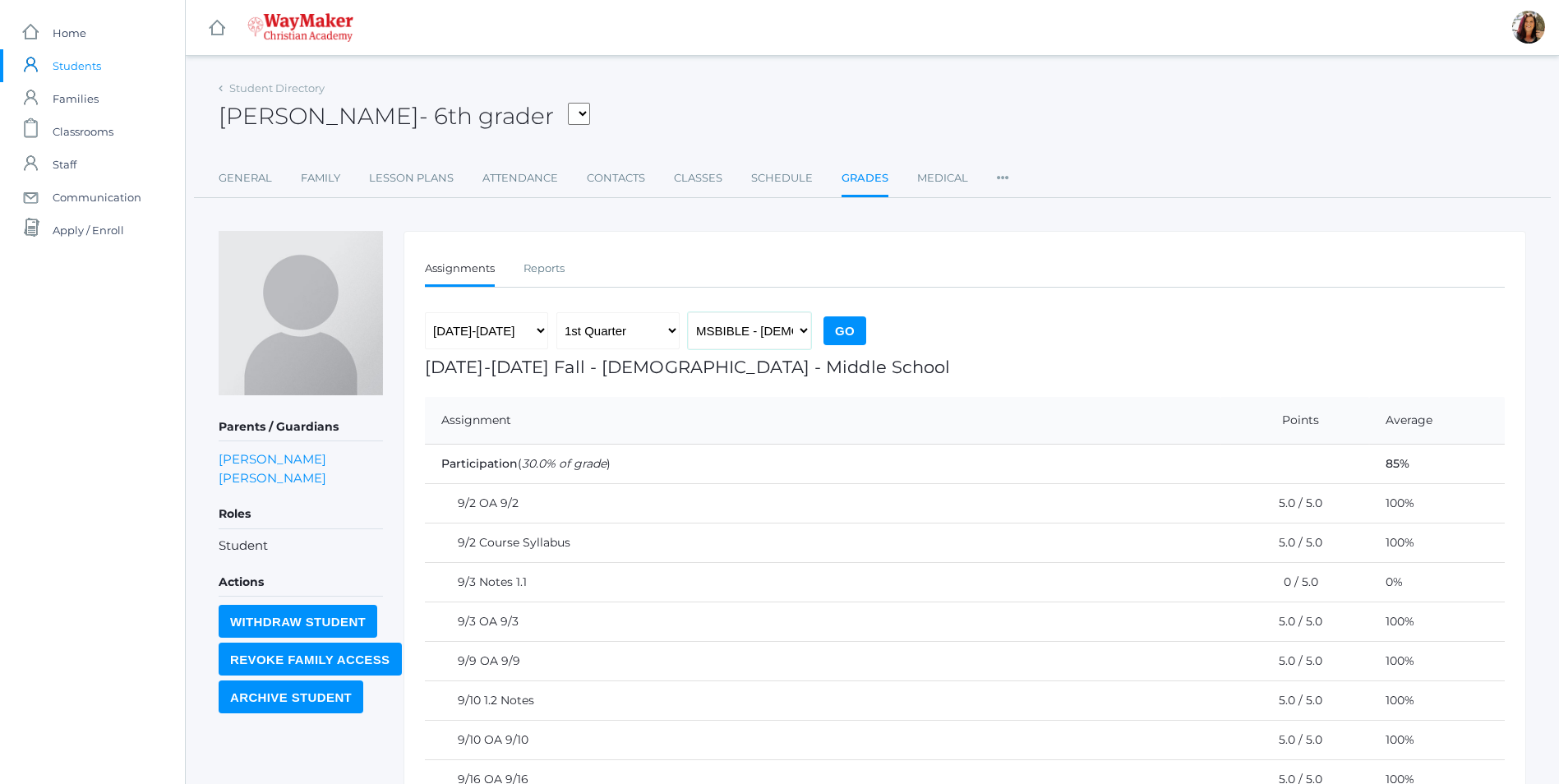
click at [805, 327] on select "MSBIBLE - [DEMOGRAPHIC_DATA] Middle School THEATER - Drama Middle School SPACE …" at bounding box center [749, 330] width 123 height 37
select select "2522"
click at [688, 312] on select "MSBIBLE - [DEMOGRAPHIC_DATA] Middle School THEATER - Drama Middle School SPACE …" at bounding box center [749, 330] width 123 height 37
click at [856, 331] on input "Go" at bounding box center [844, 330] width 43 height 29
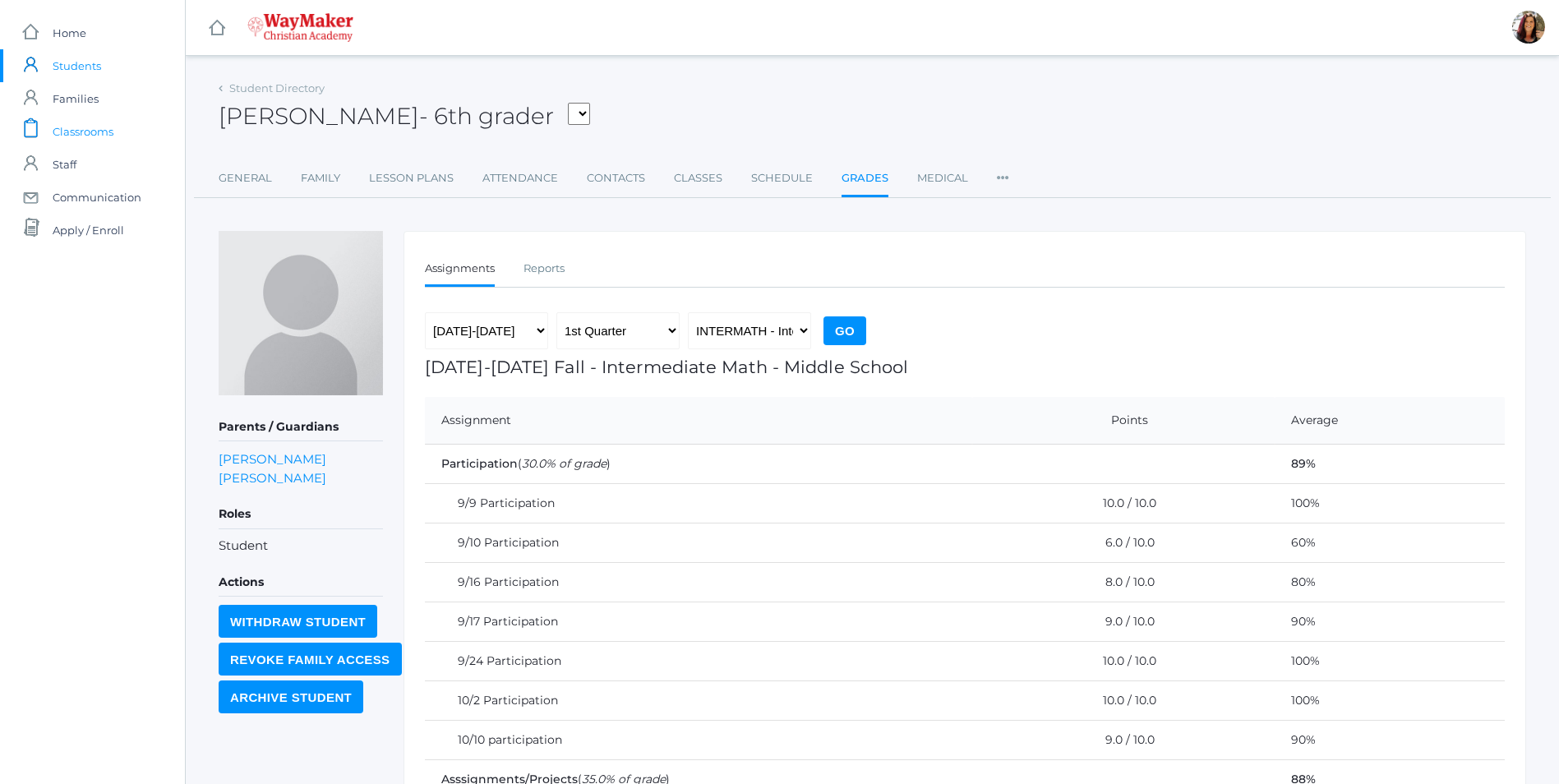
click at [77, 127] on span "Classrooms" at bounding box center [82, 132] width 61 height 33
